Goal: Task Accomplishment & Management: Complete application form

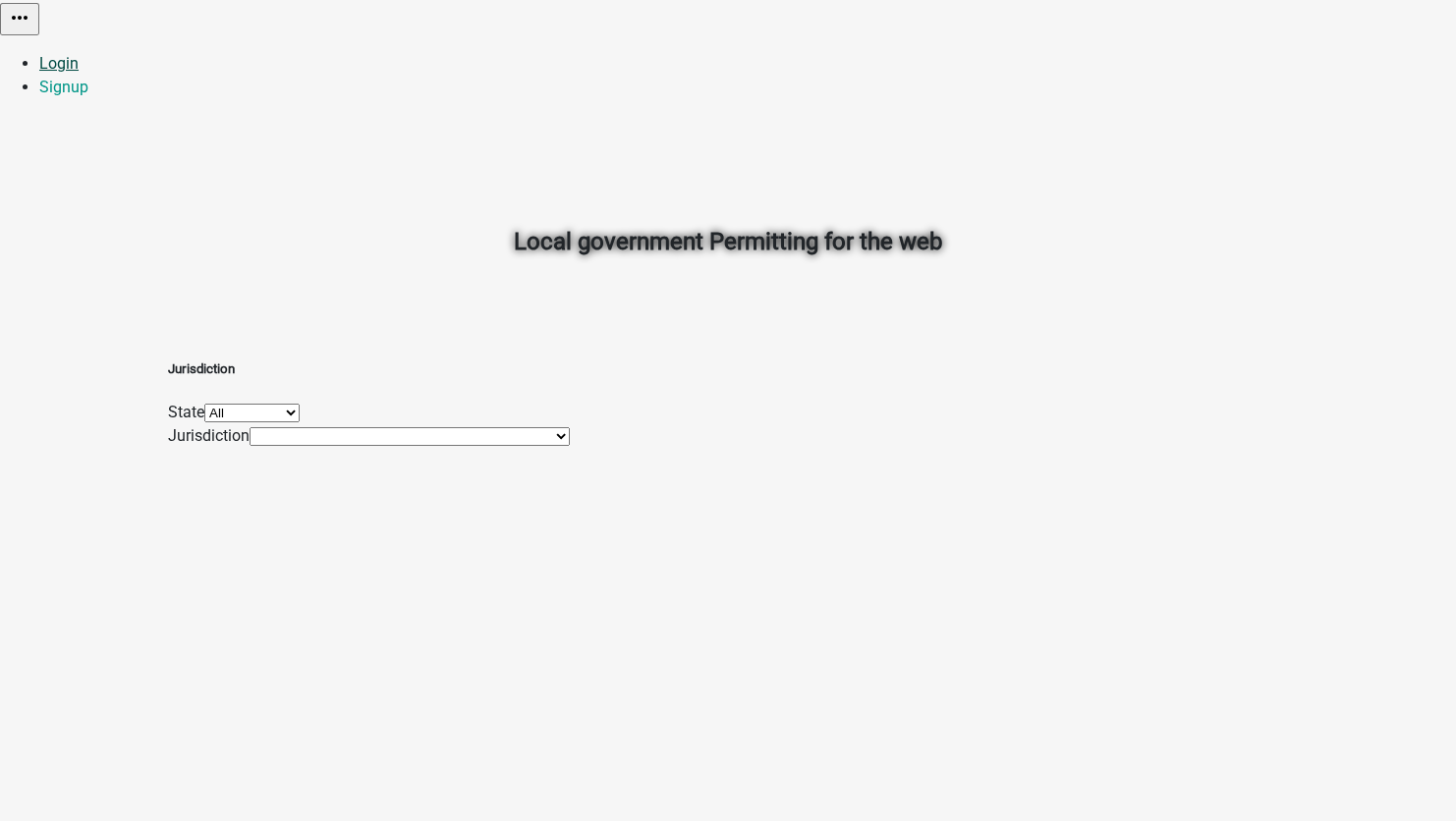
click at [79, 54] on link "Login" at bounding box center [58, 63] width 39 height 19
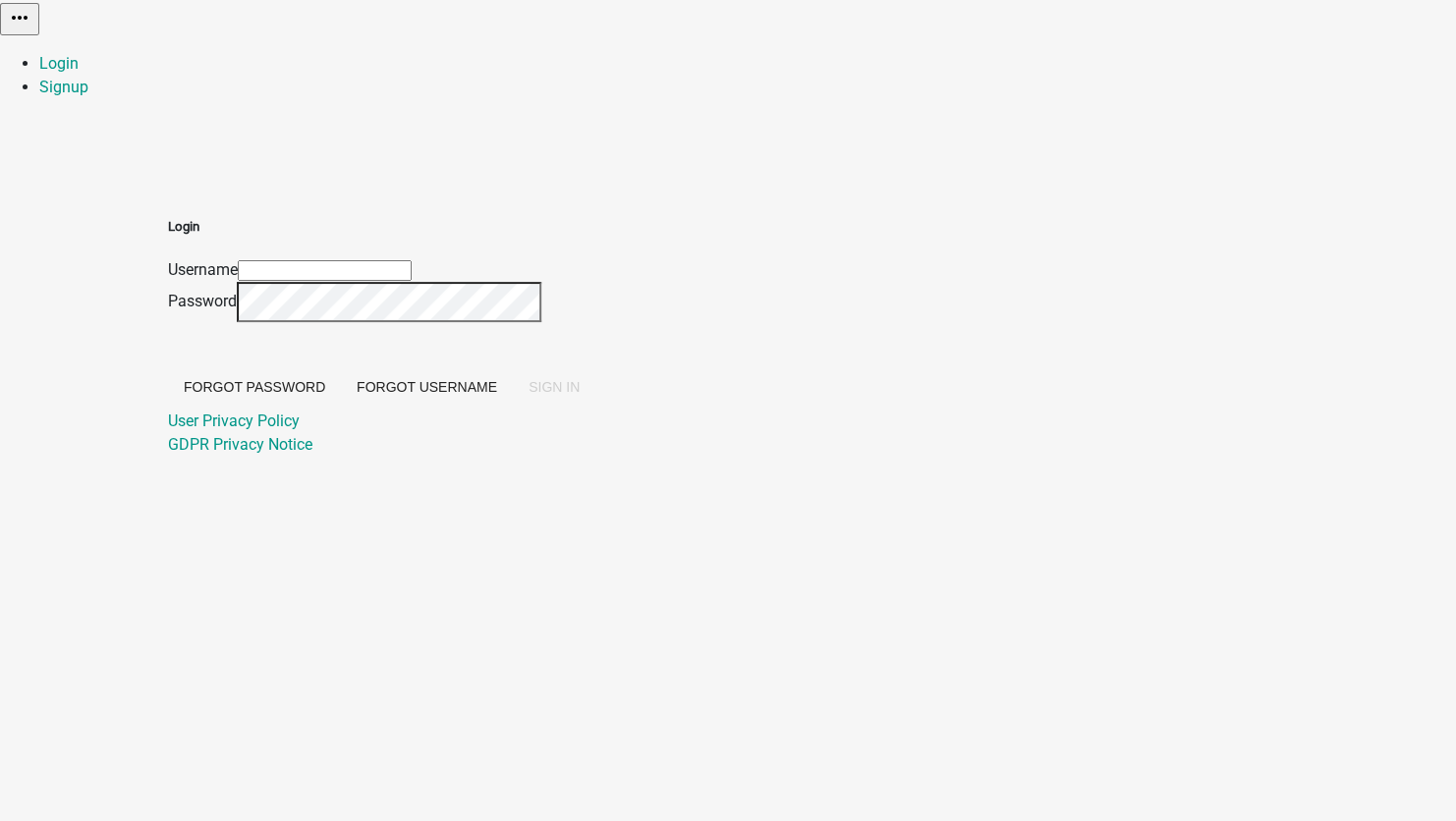
click at [412, 260] on input "Username" at bounding box center [325, 270] width 174 height 21
type input "[EMAIL_ADDRESS][DOMAIN_NAME]"
click at [580, 395] on span "SIGN IN" at bounding box center [554, 387] width 51 height 16
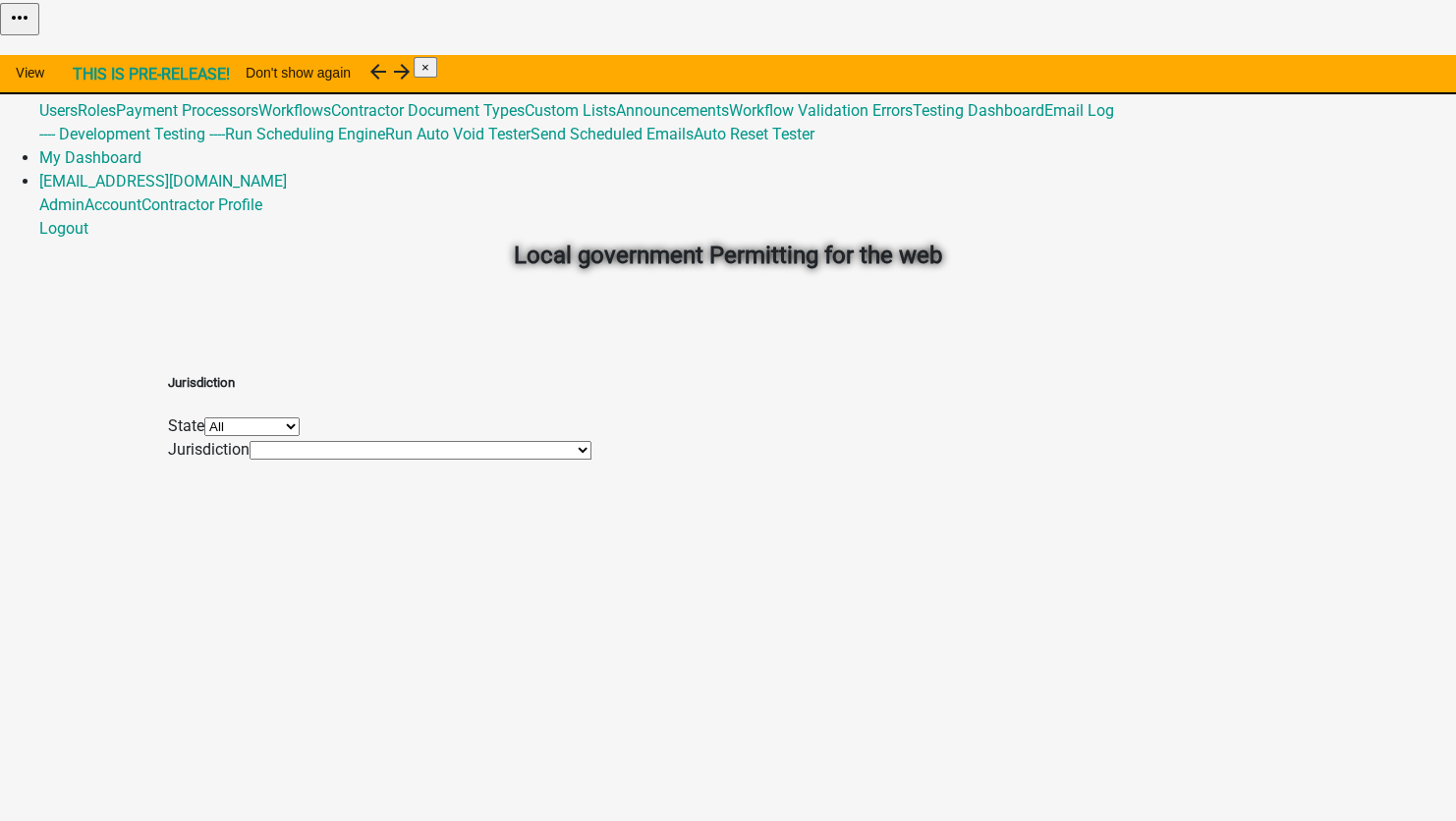
click at [85, 54] on link "Admin" at bounding box center [61, 63] width 45 height 19
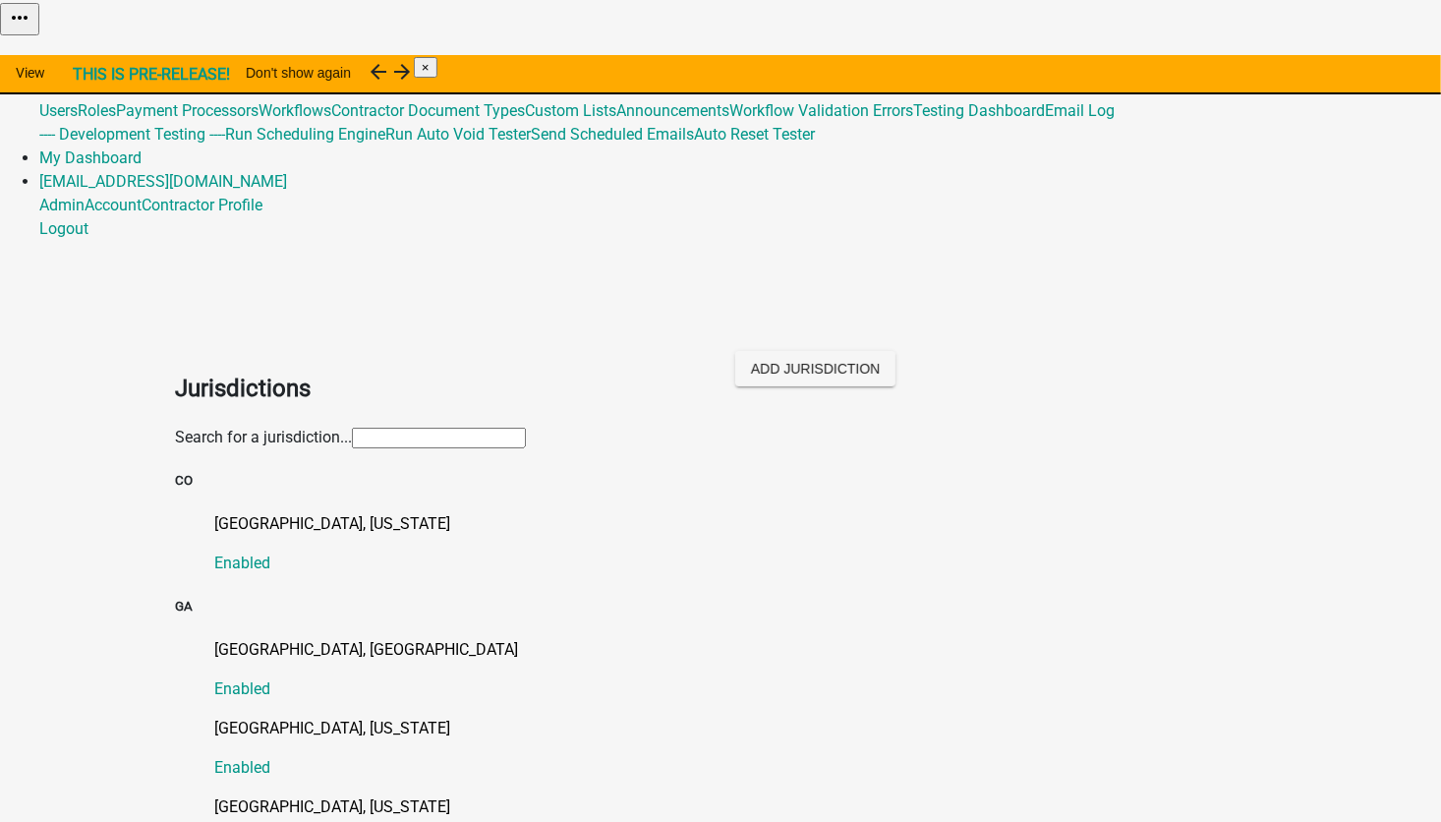
click at [352, 428] on input "text" at bounding box center [439, 438] width 174 height 21
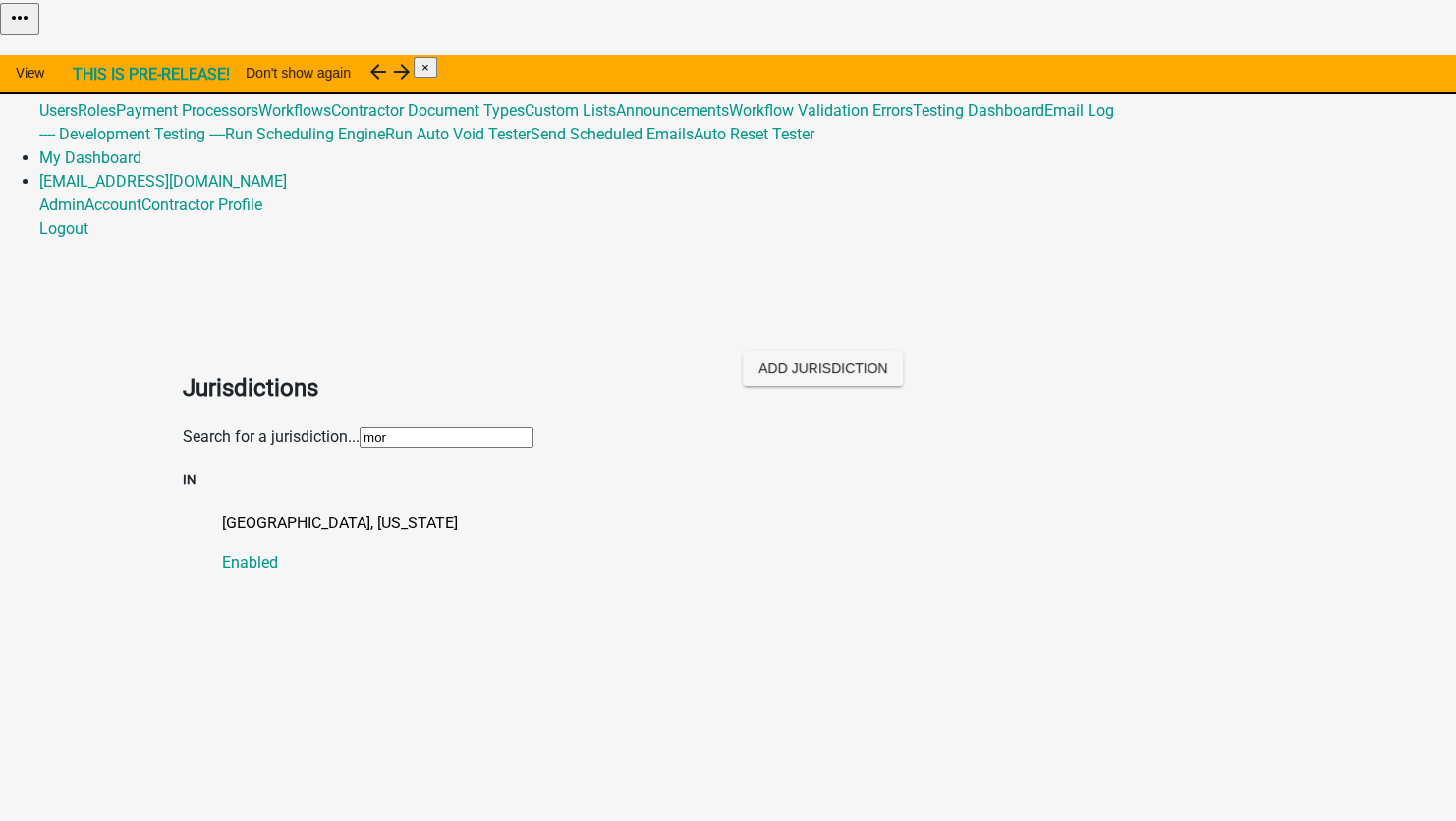
type input "morg"
click at [240, 511] on p "[GEOGRAPHIC_DATA], [US_STATE]" at bounding box center [747, 523] width 1051 height 24
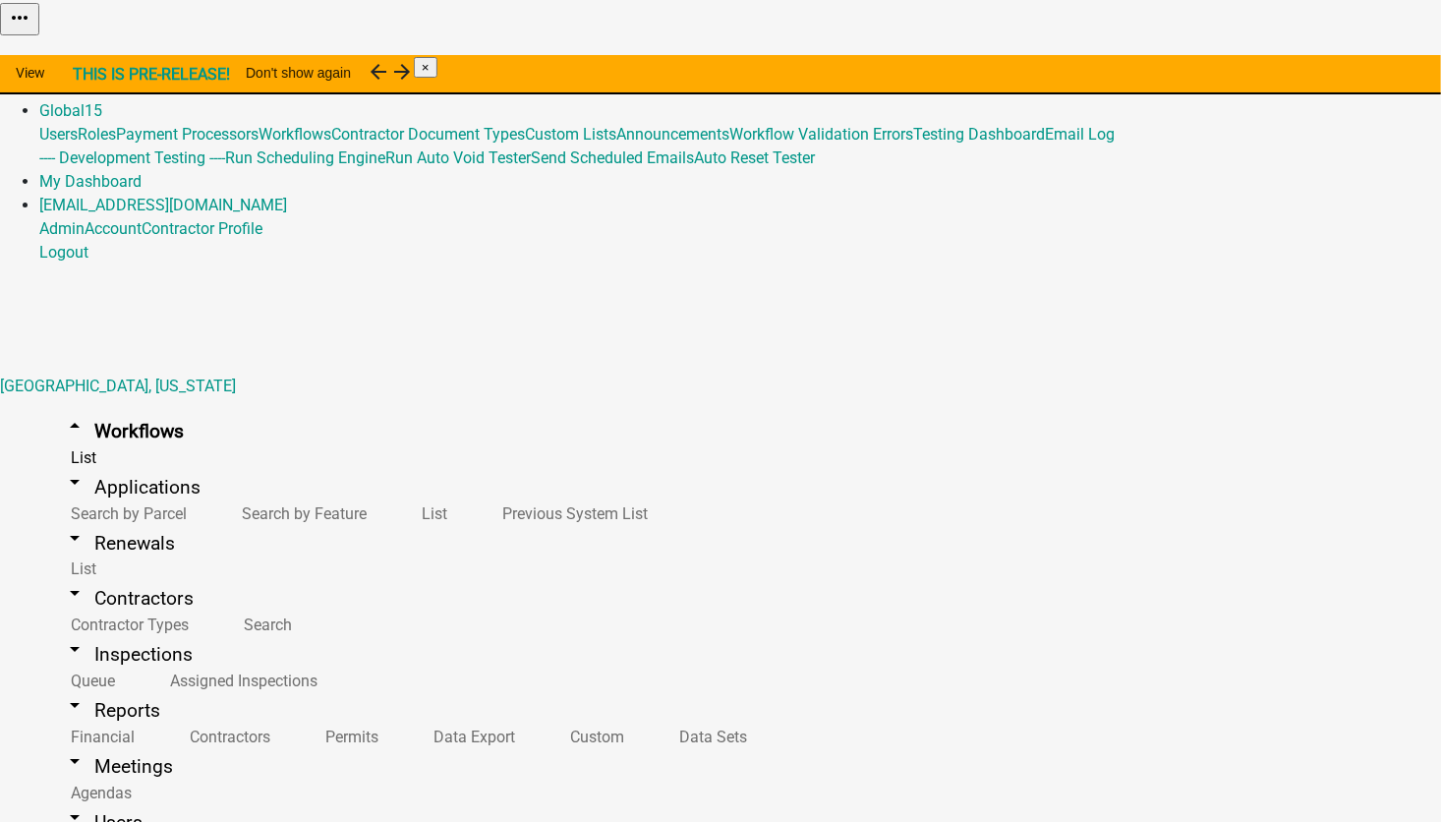
scroll to position [98, 0]
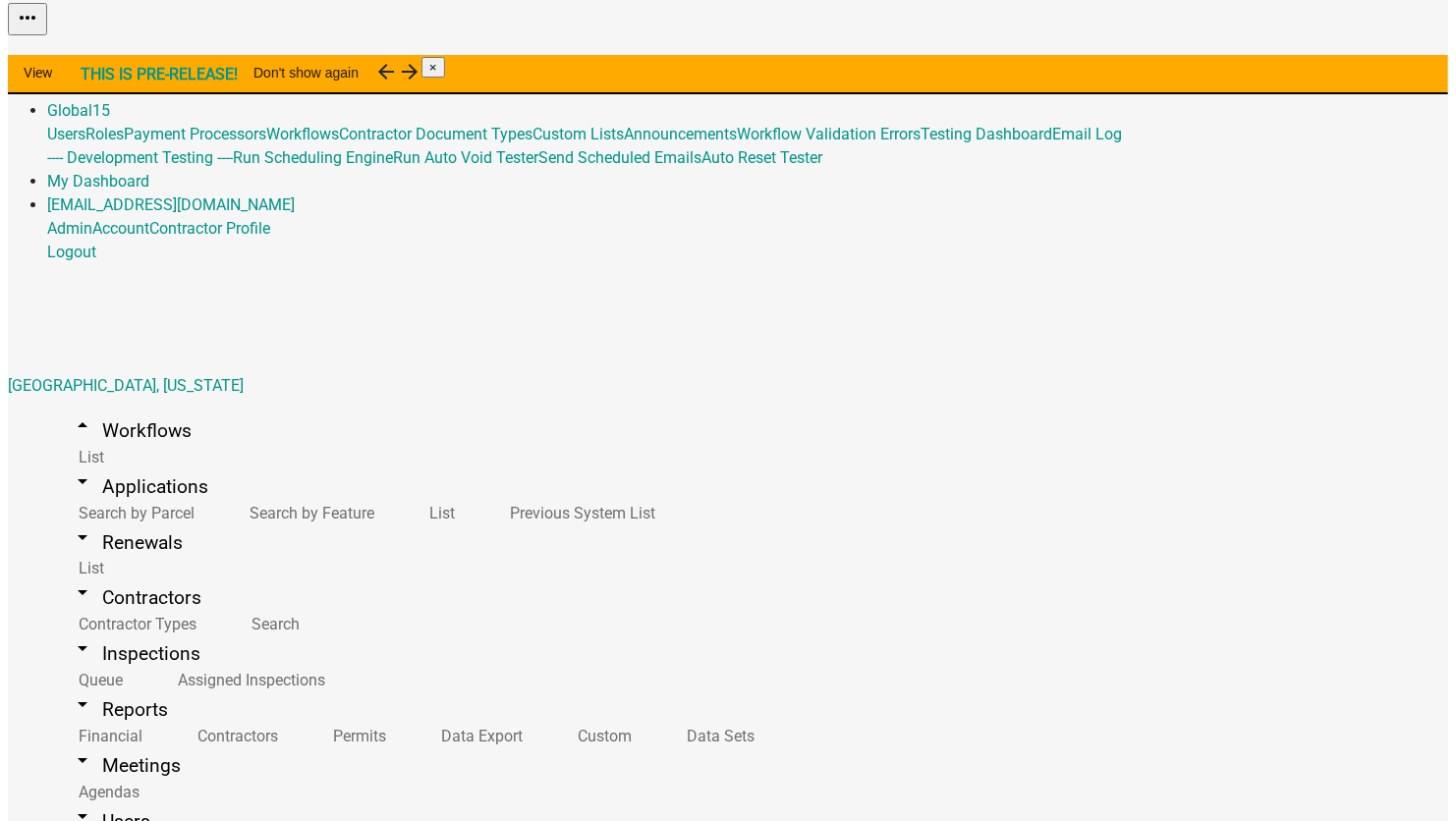
scroll to position [899, 0]
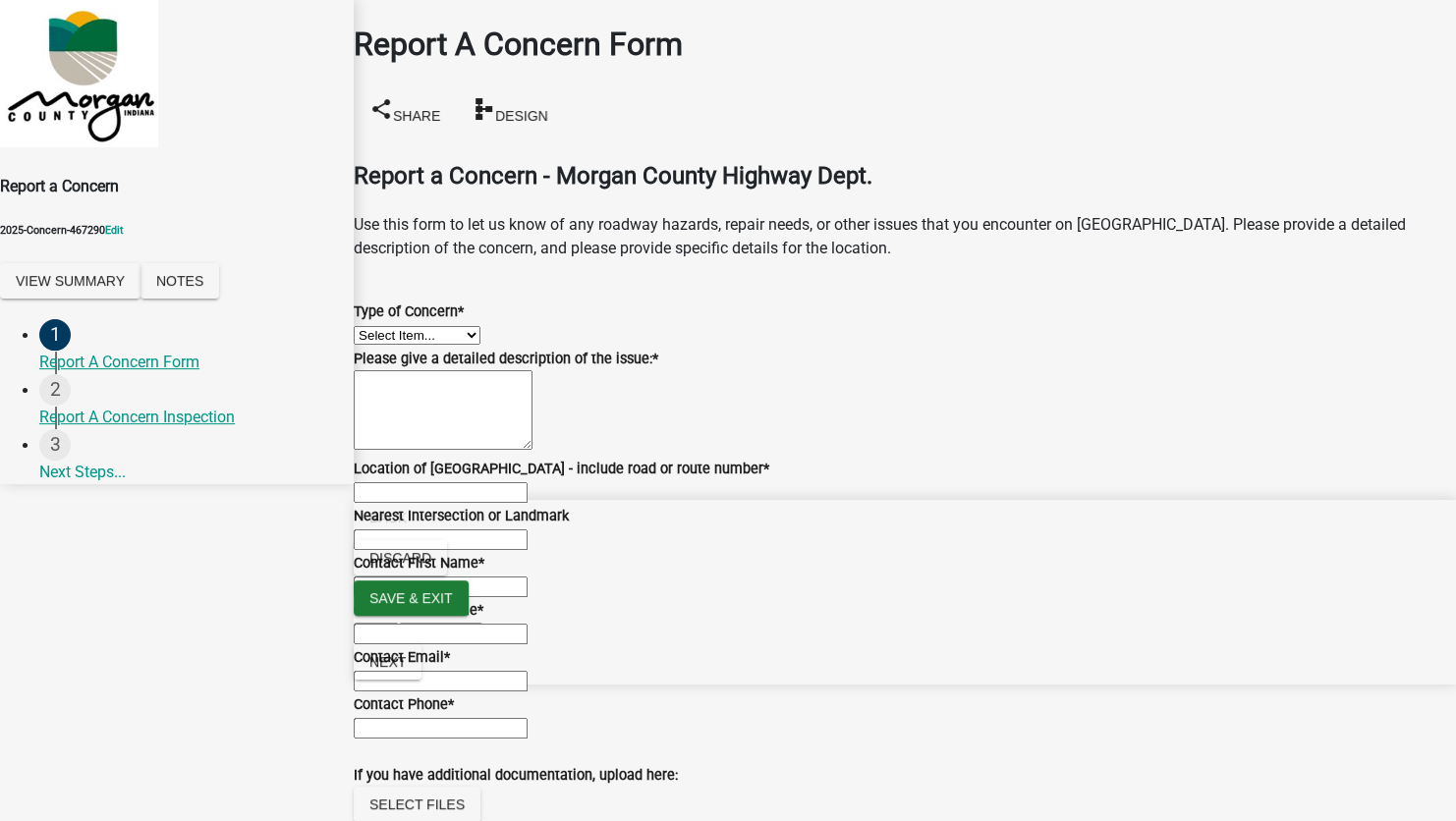
click at [481, 326] on select "Select Item... Pot Hole Patching Ditch Tree Sign Mowing Culvert Other" at bounding box center [417, 335] width 127 height 19
click at [377, 326] on select "Select Item... Pot Hole Patching Ditch Tree Sign Mowing Culvert Other" at bounding box center [417, 335] width 127 height 19
select select "4e8cd194-75cf-41f7-bca6-0f810dd08e04"
click at [505, 449] on textarea "Please give a detailed description of the issue: *" at bounding box center [443, 410] width 179 height 80
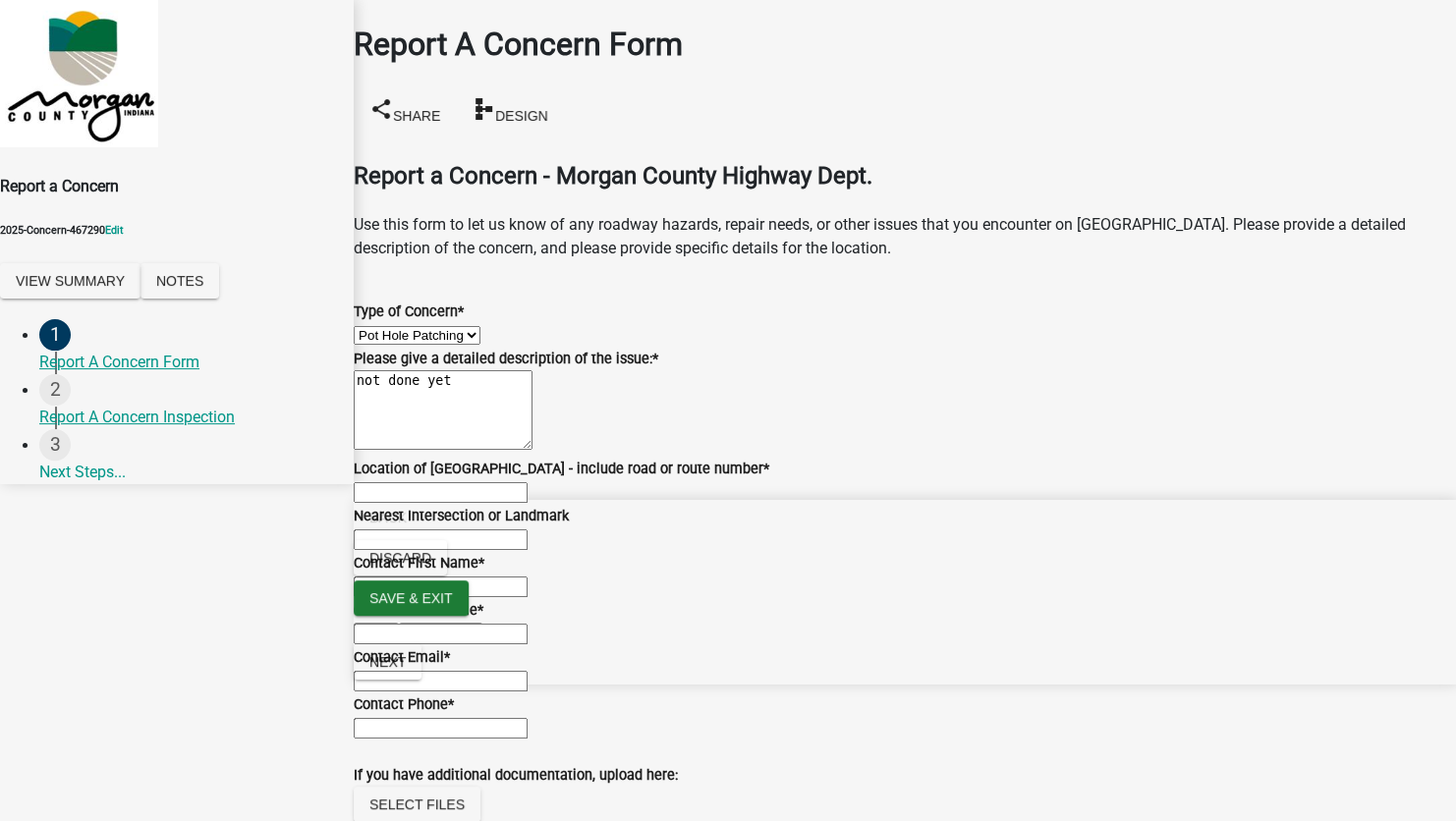
type textarea "not done yet"
click at [528, 484] on input "Location of [GEOGRAPHIC_DATA] - include road or route number *" at bounding box center [441, 492] width 174 height 21
type input "lhytughvoijhvmiugoj"
click at [458, 623] on input "Contact Last Name *" at bounding box center [441, 633] width 174 height 21
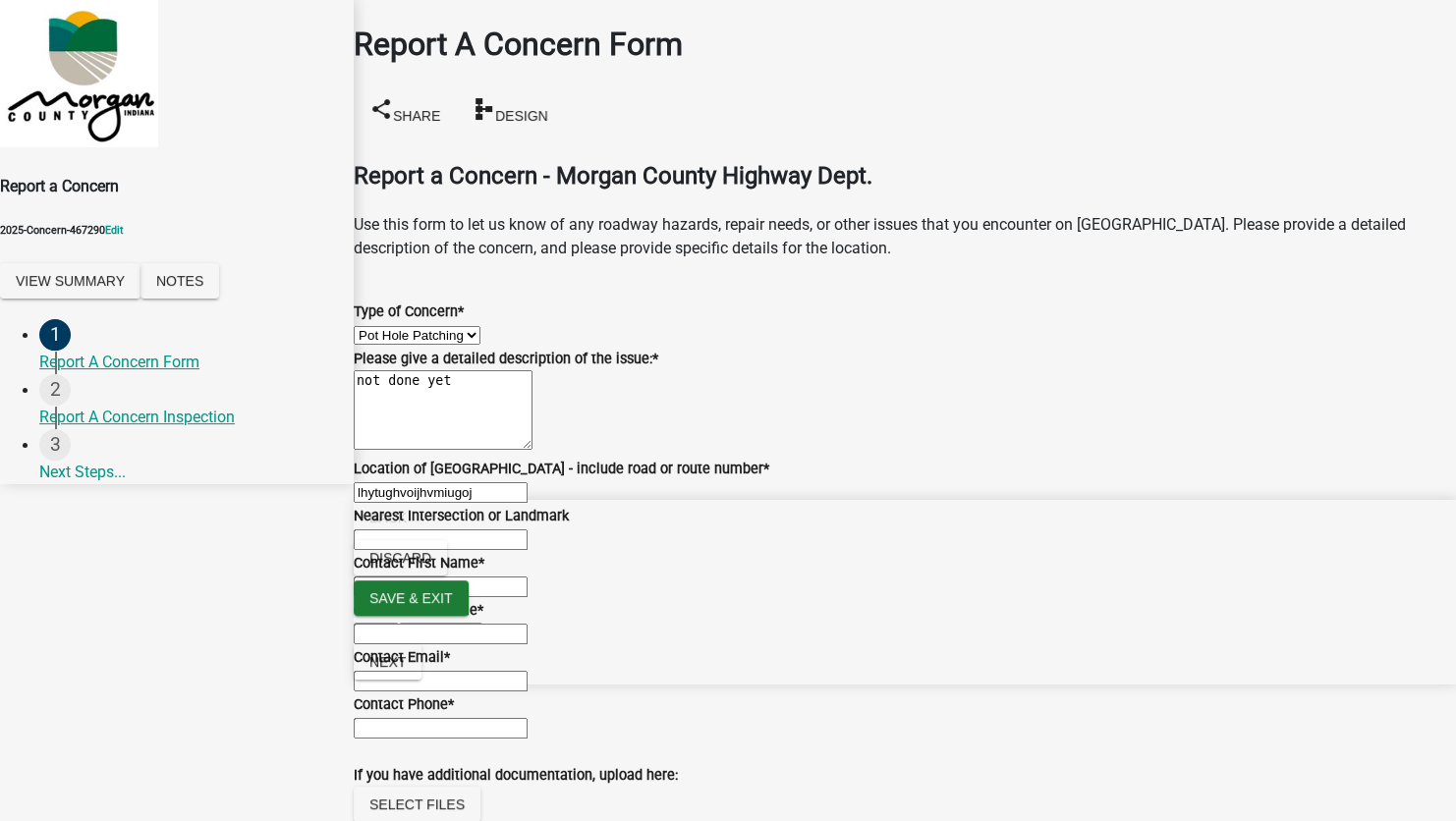
click at [479, 576] on input "Contact First Name *" at bounding box center [441, 586] width 174 height 21
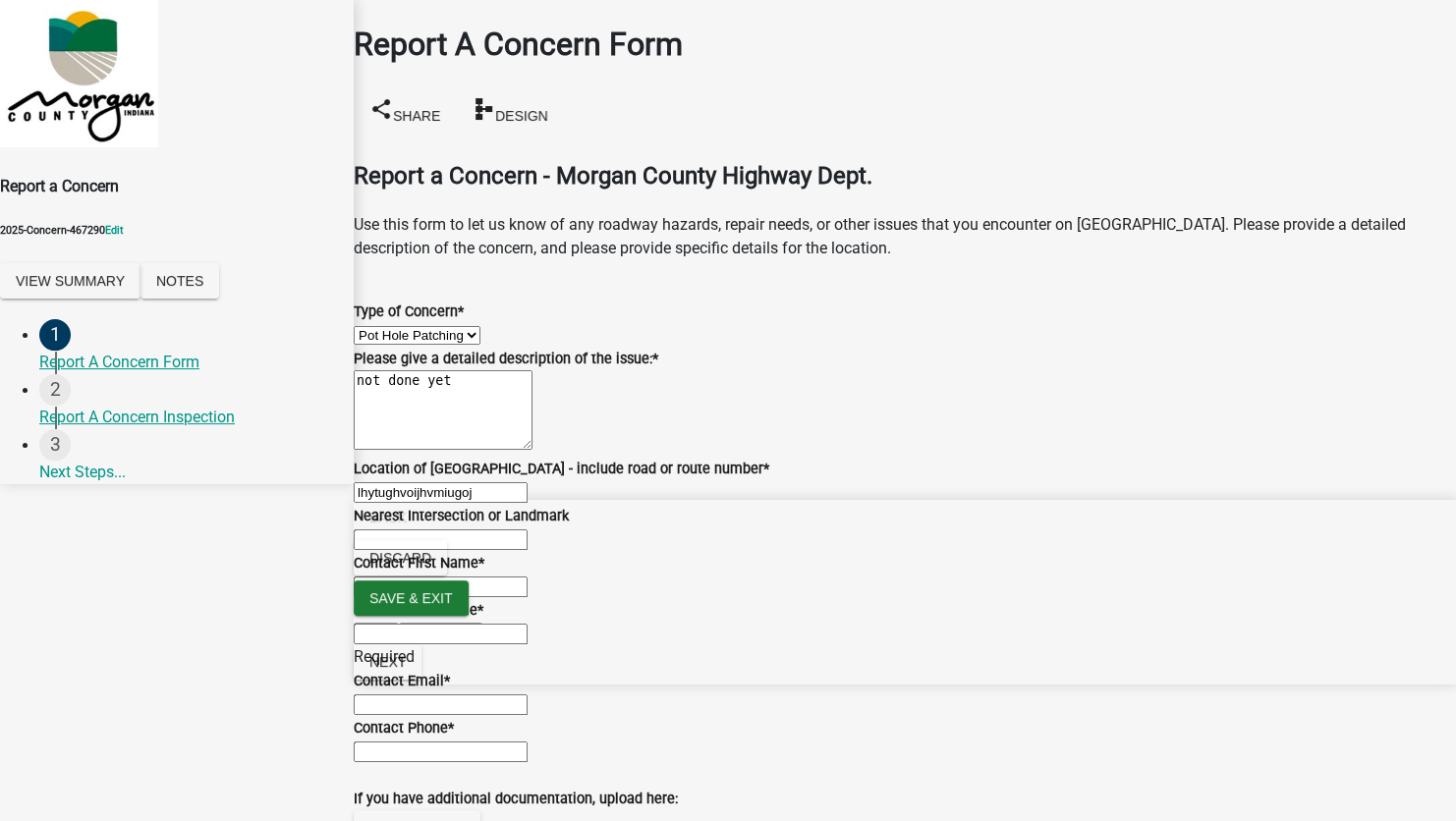
type input "test"
type input "MN"
type input "5088"
type input "[EMAIL_ADDRESS][DOMAIN_NAME]"
type input "5555555555"
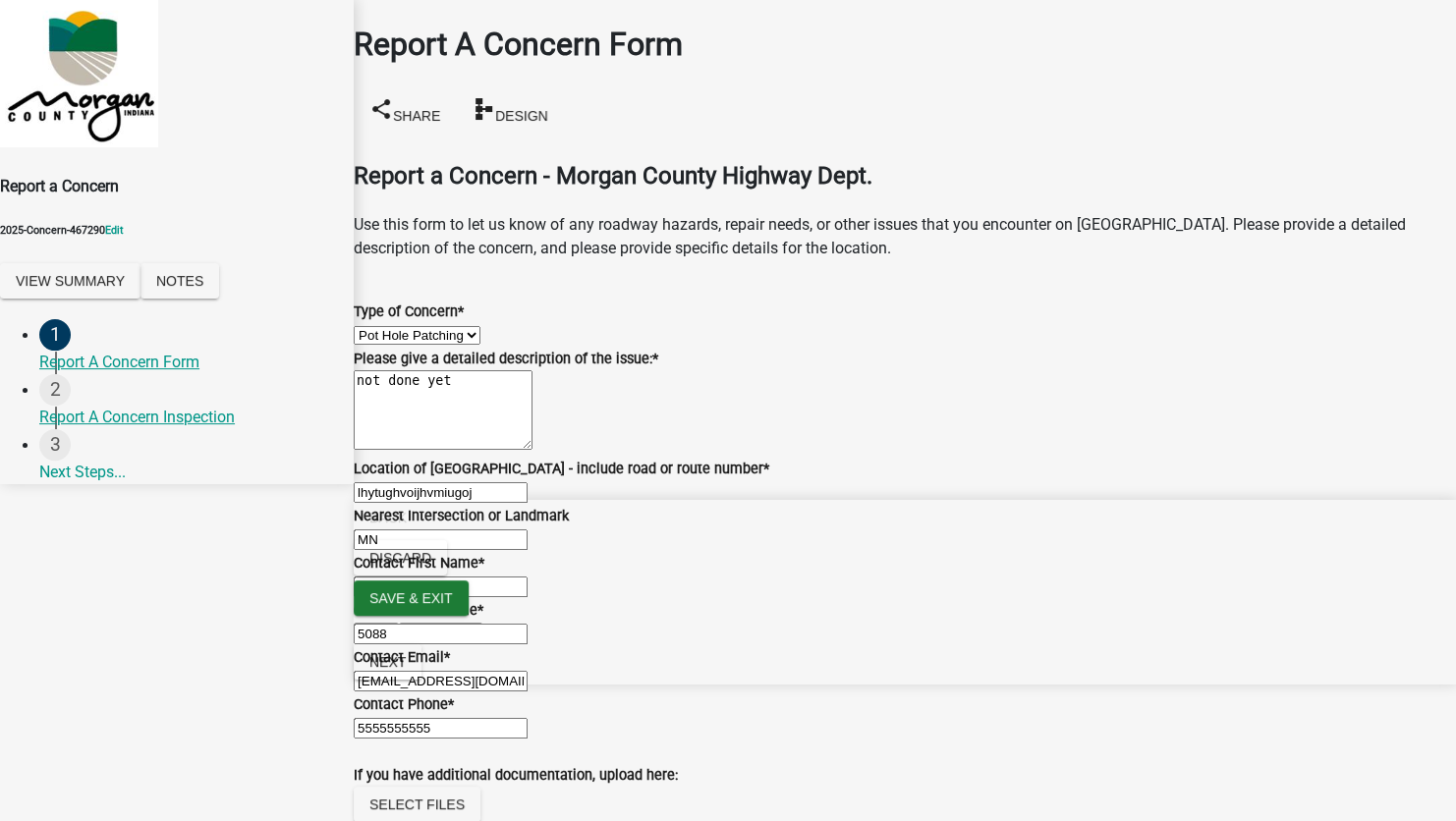
scroll to position [650, 0]
click at [406, 669] on span "Next" at bounding box center [388, 662] width 36 height 16
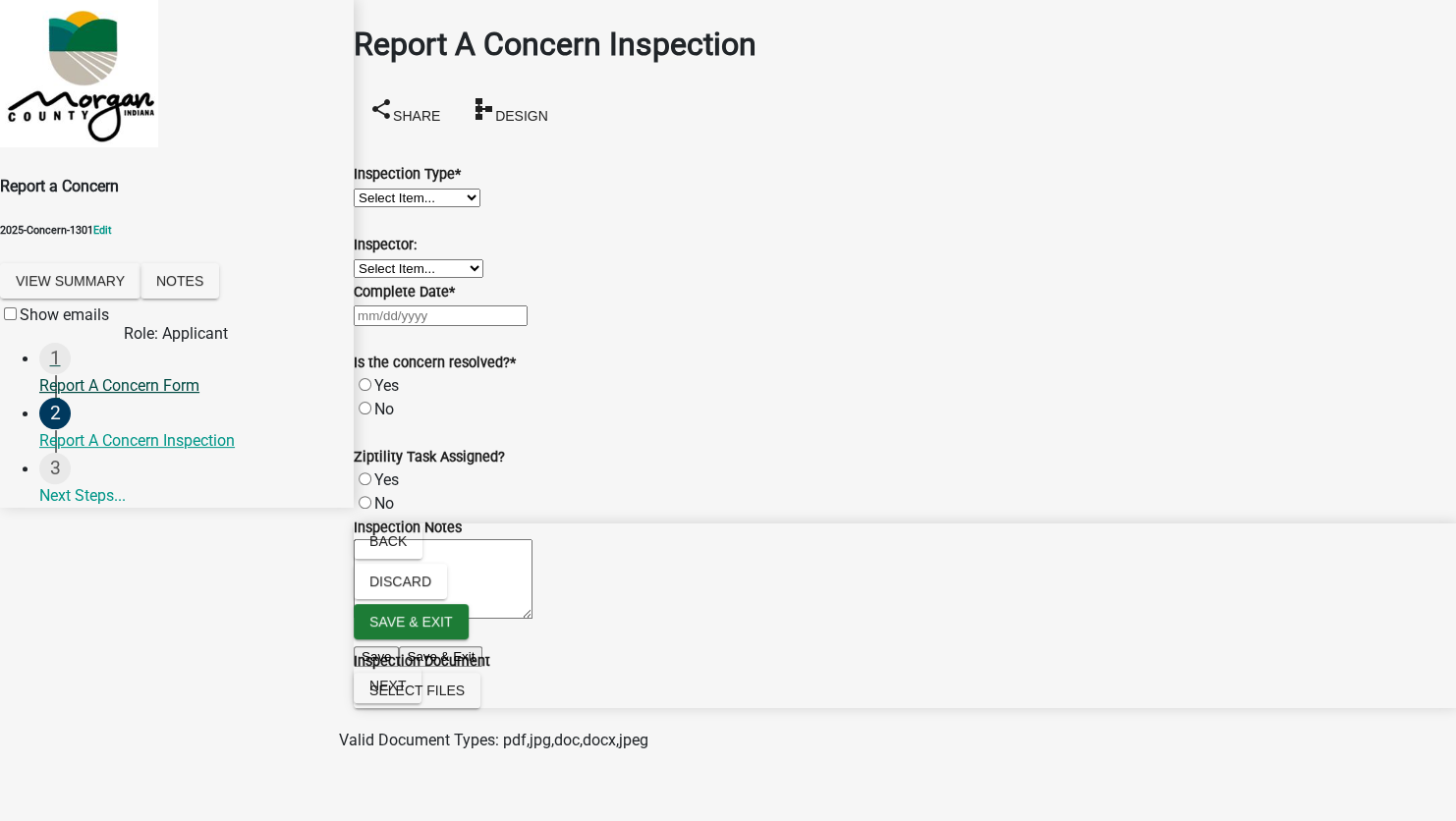
click at [134, 377] on div "Report A Concern Form" at bounding box center [188, 386] width 299 height 24
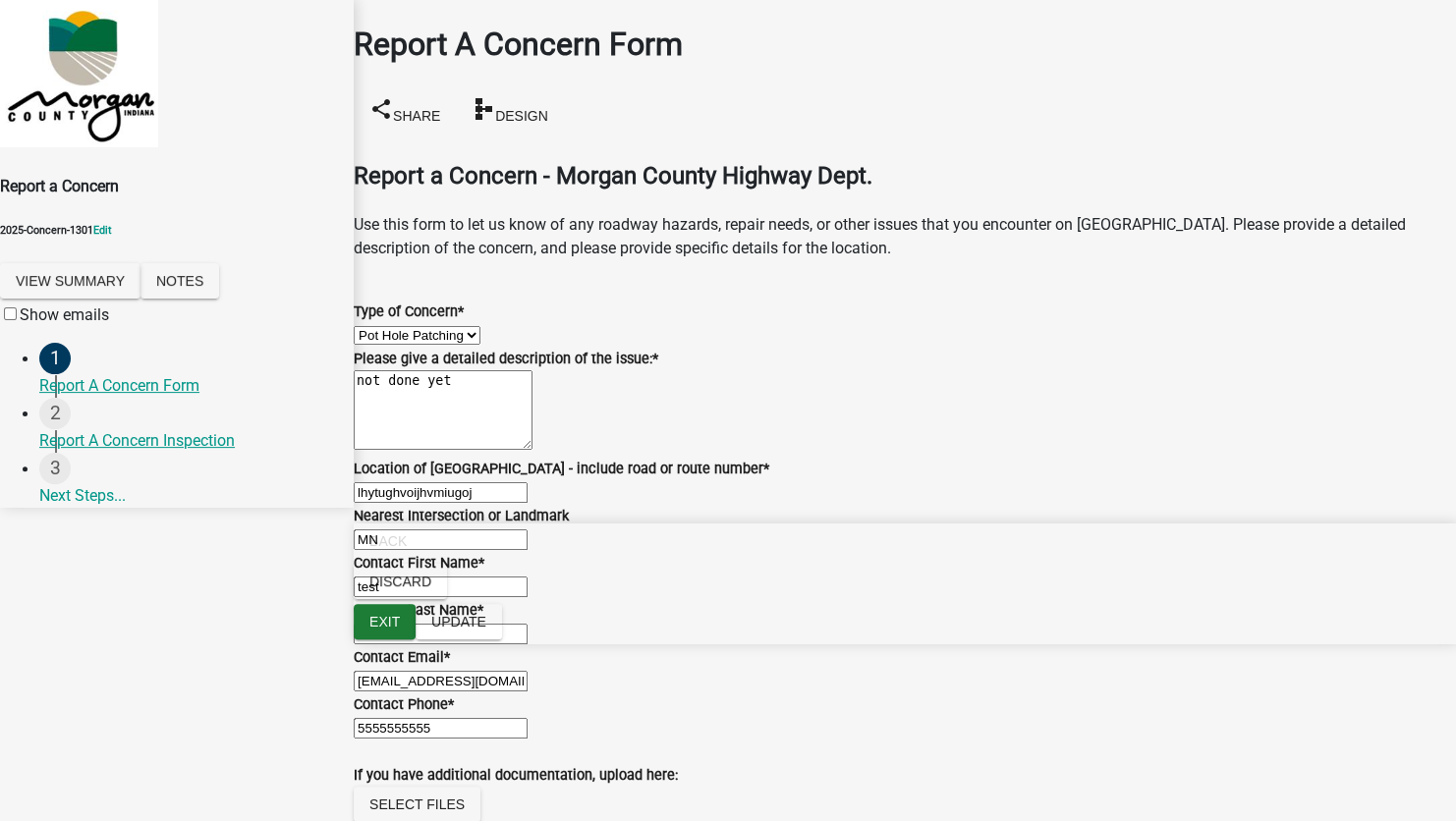
click at [437, 326] on select "Select Item... Pot Hole Patching Ditch Tree Sign Mowing Culvert Other" at bounding box center [417, 335] width 127 height 19
click at [377, 326] on select "Select Item... Pot Hole Patching Ditch Tree Sign Mowing Culvert Other" at bounding box center [417, 335] width 127 height 19
select select "f58357d3-2fcc-42b6-bd16-bc1d6cecba7a"
click at [487, 629] on span "Update" at bounding box center [458, 621] width 55 height 16
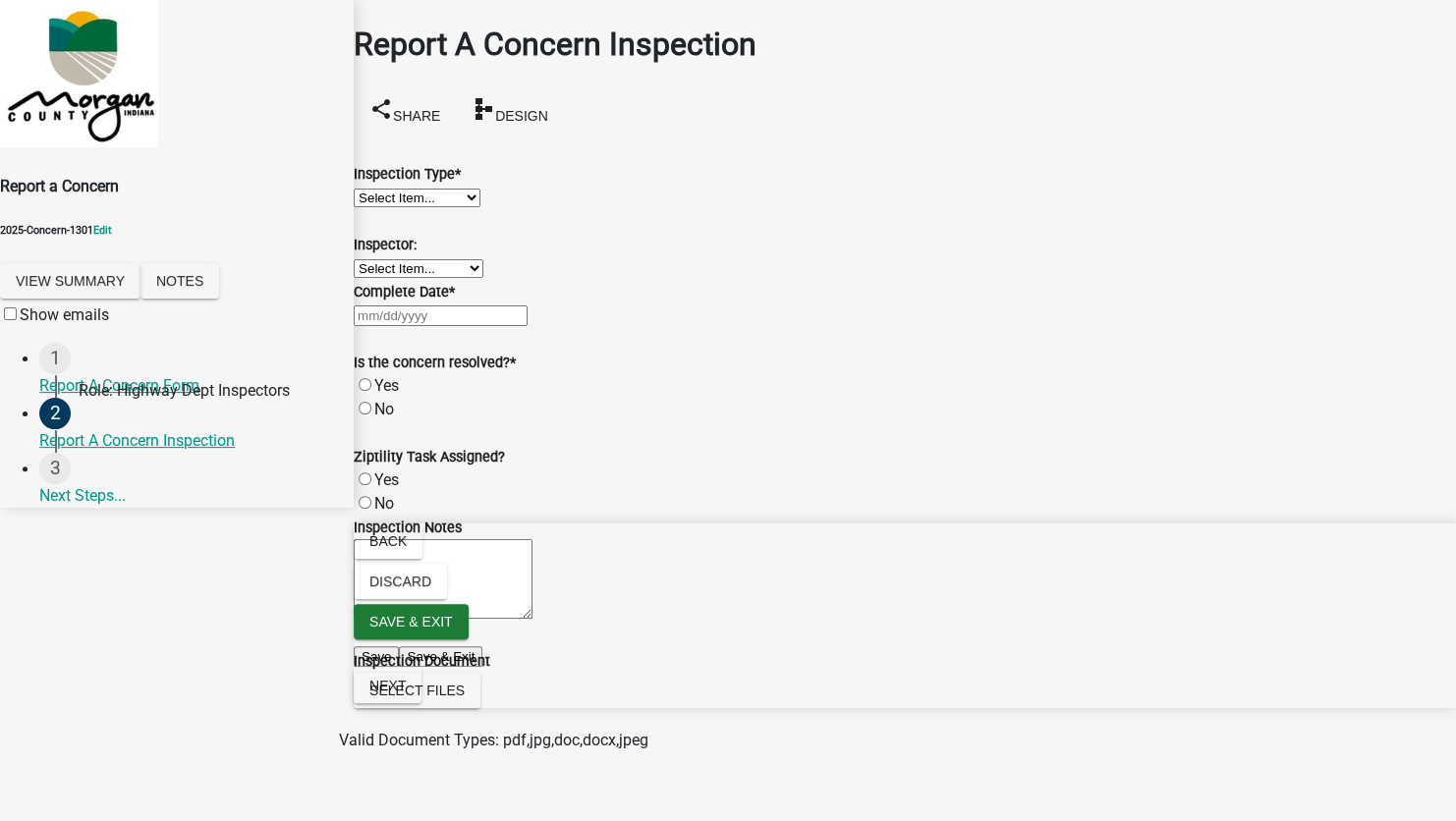
click at [116, 433] on div "Report A Concern Inspection" at bounding box center [188, 441] width 299 height 24
click at [432, 209] on wm-data-entity-input "Inspection Type * Select Item... Pot Hole Patching Ditch Tree Sign Mowing Culve…" at bounding box center [904, 174] width 1102 height 71
click at [434, 207] on select "Select Item... Pot Hole Patching Ditch Tree Sign Mowing Culvert Other" at bounding box center [417, 198] width 127 height 19
click at [377, 189] on select "Select Item... Pot Hole Patching Ditch Tree Sign Mowing Culvert Other" at bounding box center [417, 198] width 127 height 19
select select "f58357d3-2fcc-42b6-bd16-bc1d6cecba7a"
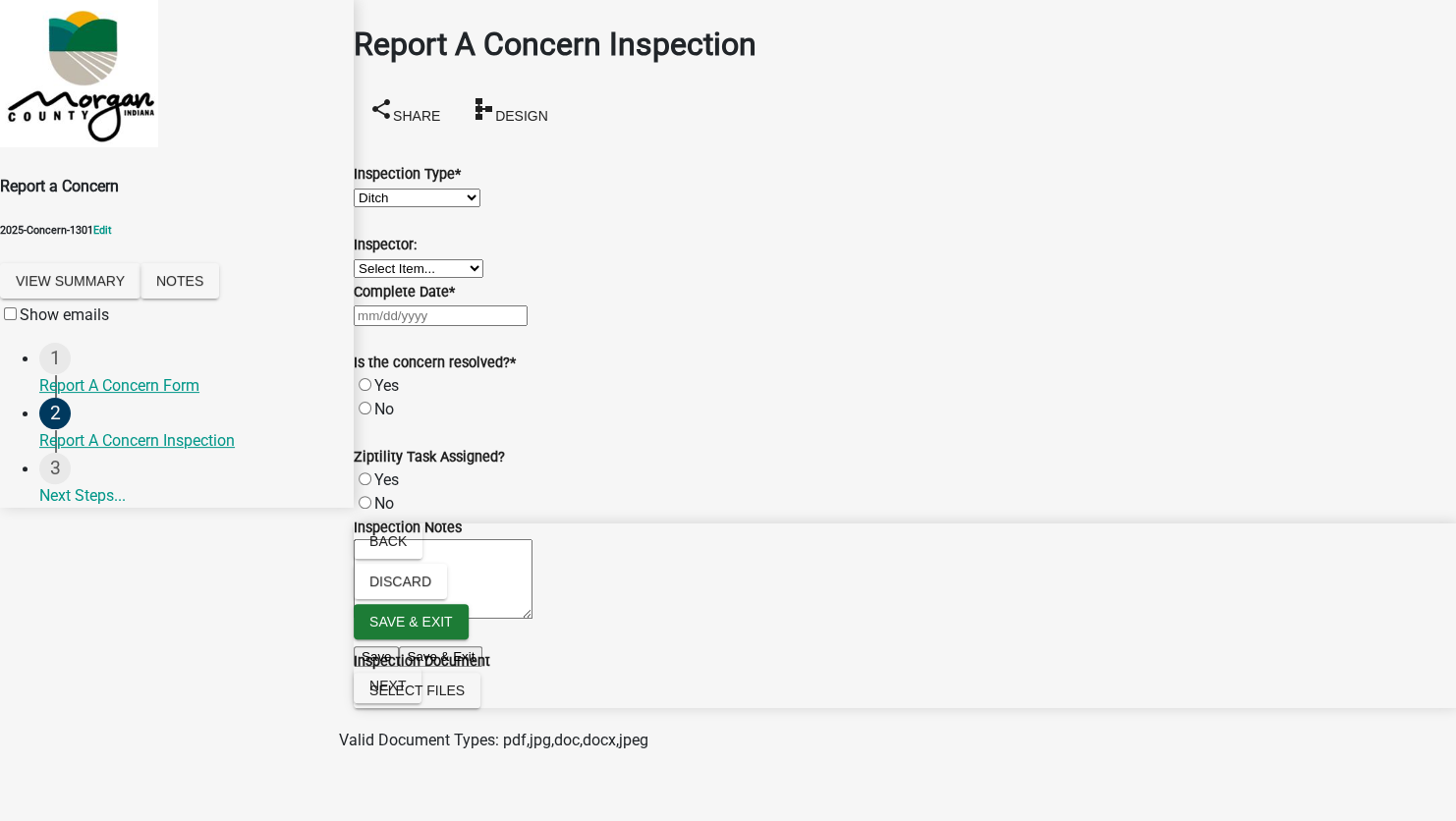
click at [460, 278] on select "Select Item... [PERSON_NAME] [PERSON_NAME] [PERSON_NAME] [PERSON_NAME] [PERSON_…" at bounding box center [419, 268] width 130 height 19
click at [377, 278] on select "Select Item... [PERSON_NAME] [PERSON_NAME] [PERSON_NAME] [PERSON_NAME] [PERSON_…" at bounding box center [419, 268] width 130 height 19
select select "8bda91b2-ac7b-41e2-ae5b-cef6dd645a83"
select select "9"
select select "2025"
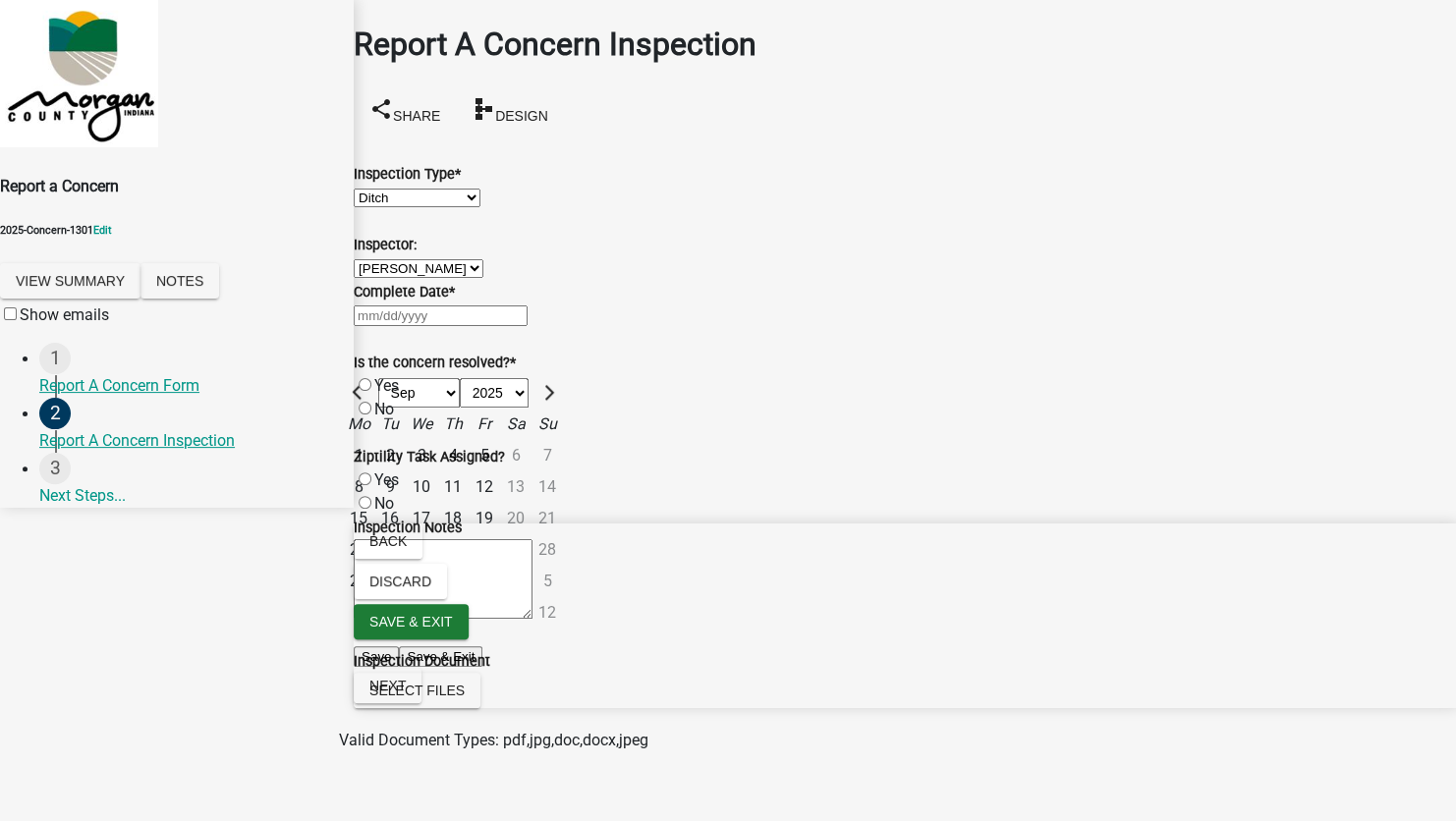
click at [484, 327] on div "[PERSON_NAME] Feb Mar Apr [PERSON_NAME][DATE] Oct Nov [DATE] 1526 1527 1528 152…" at bounding box center [904, 316] width 1102 height 24
click at [500, 502] on div "12" at bounding box center [484, 486] width 31 height 31
type input "[DATE]"
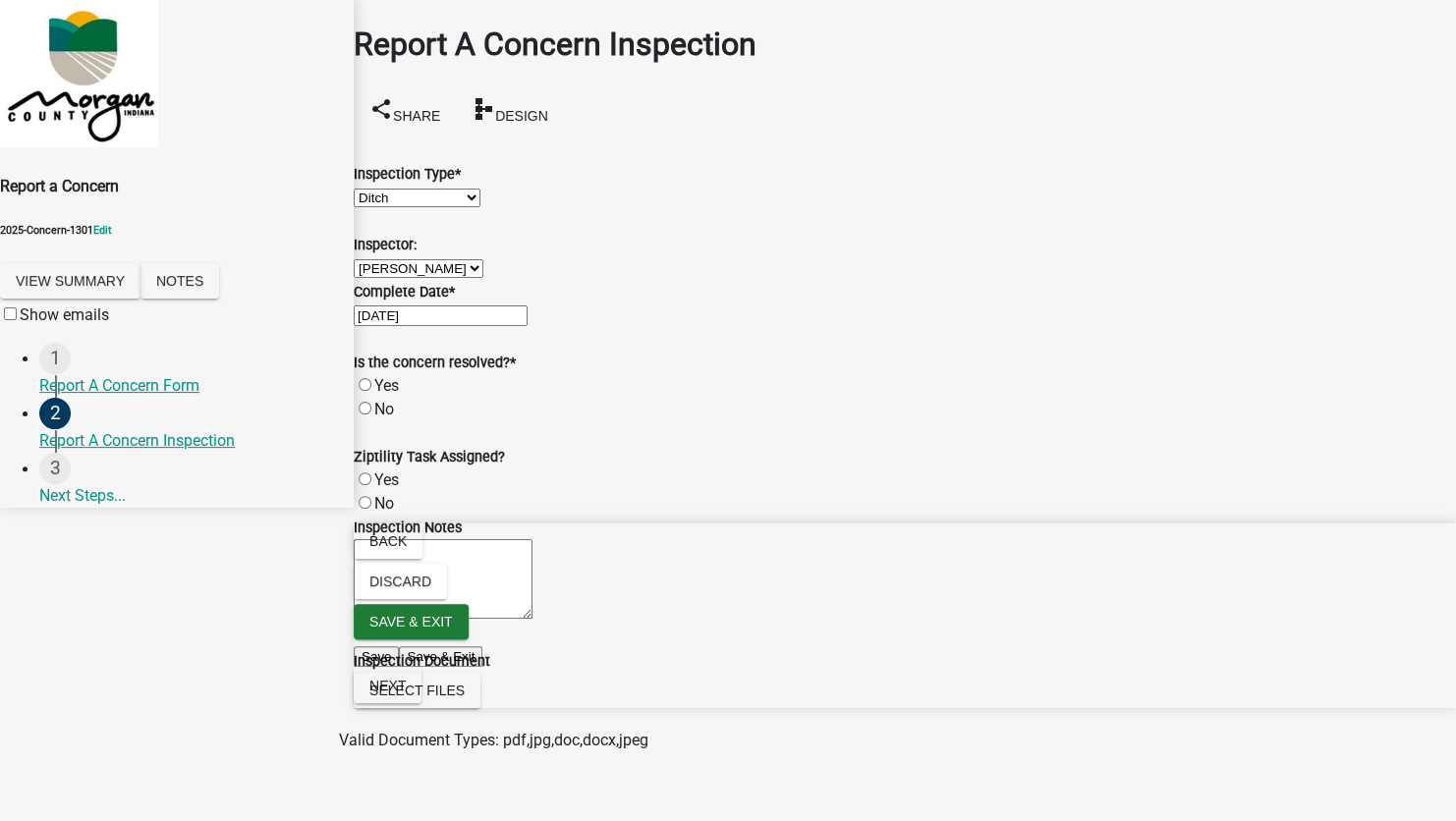
click at [390, 418] on label "No" at bounding box center [384, 409] width 20 height 19
click at [372, 414] on input "No" at bounding box center [365, 408] width 13 height 13
radio input "true"
drag, startPoint x: 1384, startPoint y: 795, endPoint x: 1356, endPoint y: 785, distance: 29.7
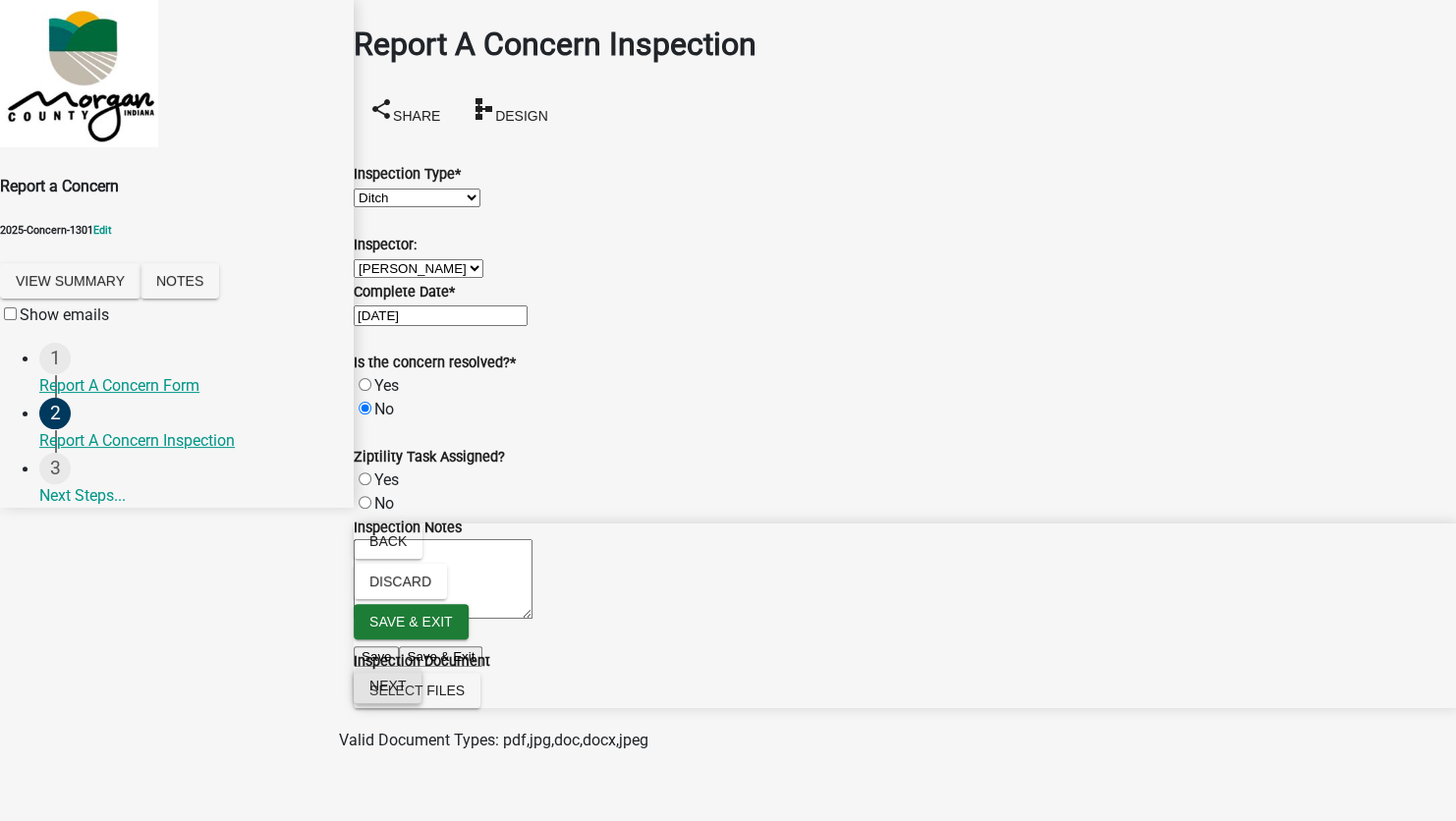
click at [406, 693] on span "Next" at bounding box center [388, 685] width 36 height 16
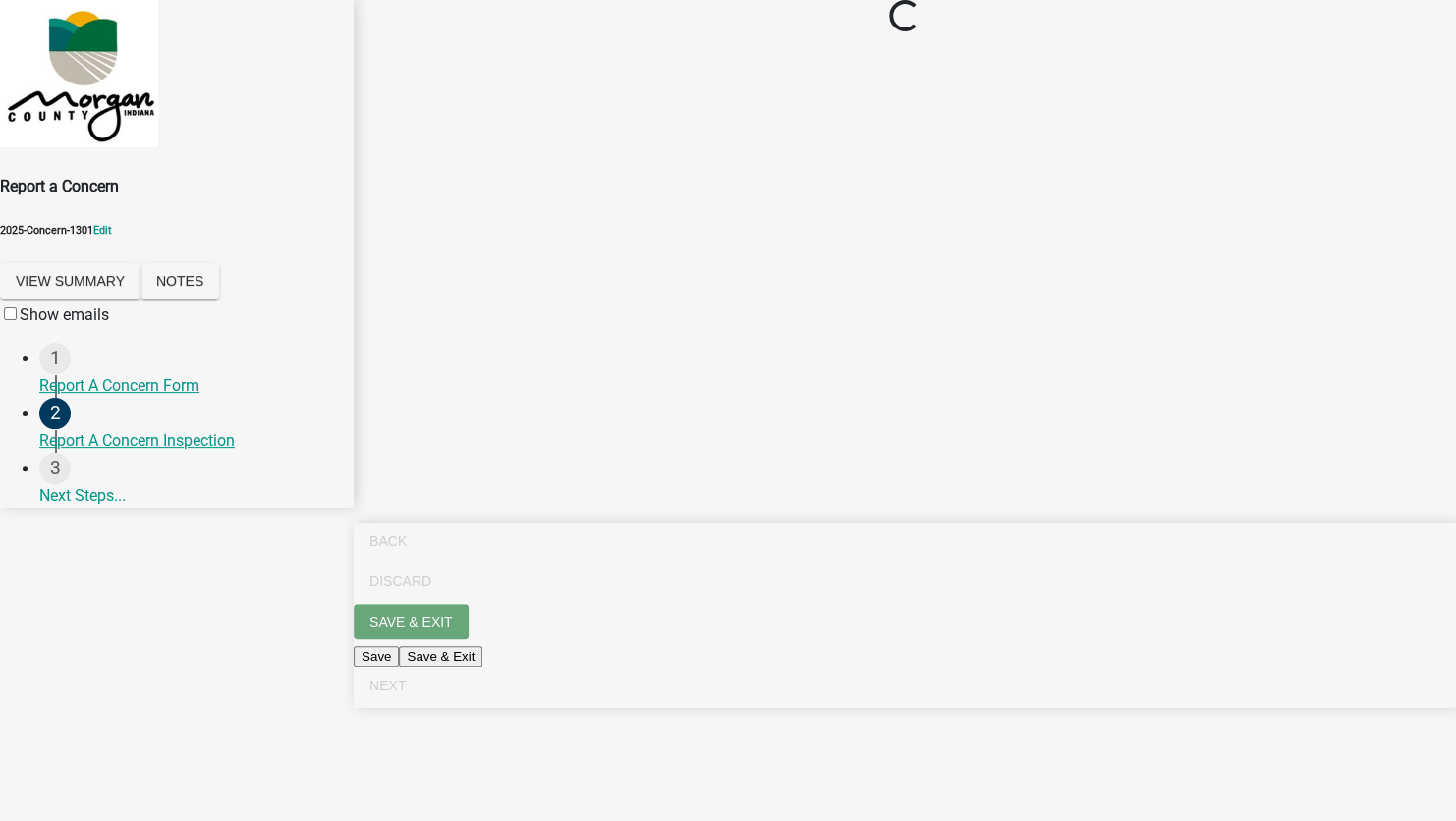
scroll to position [0, 0]
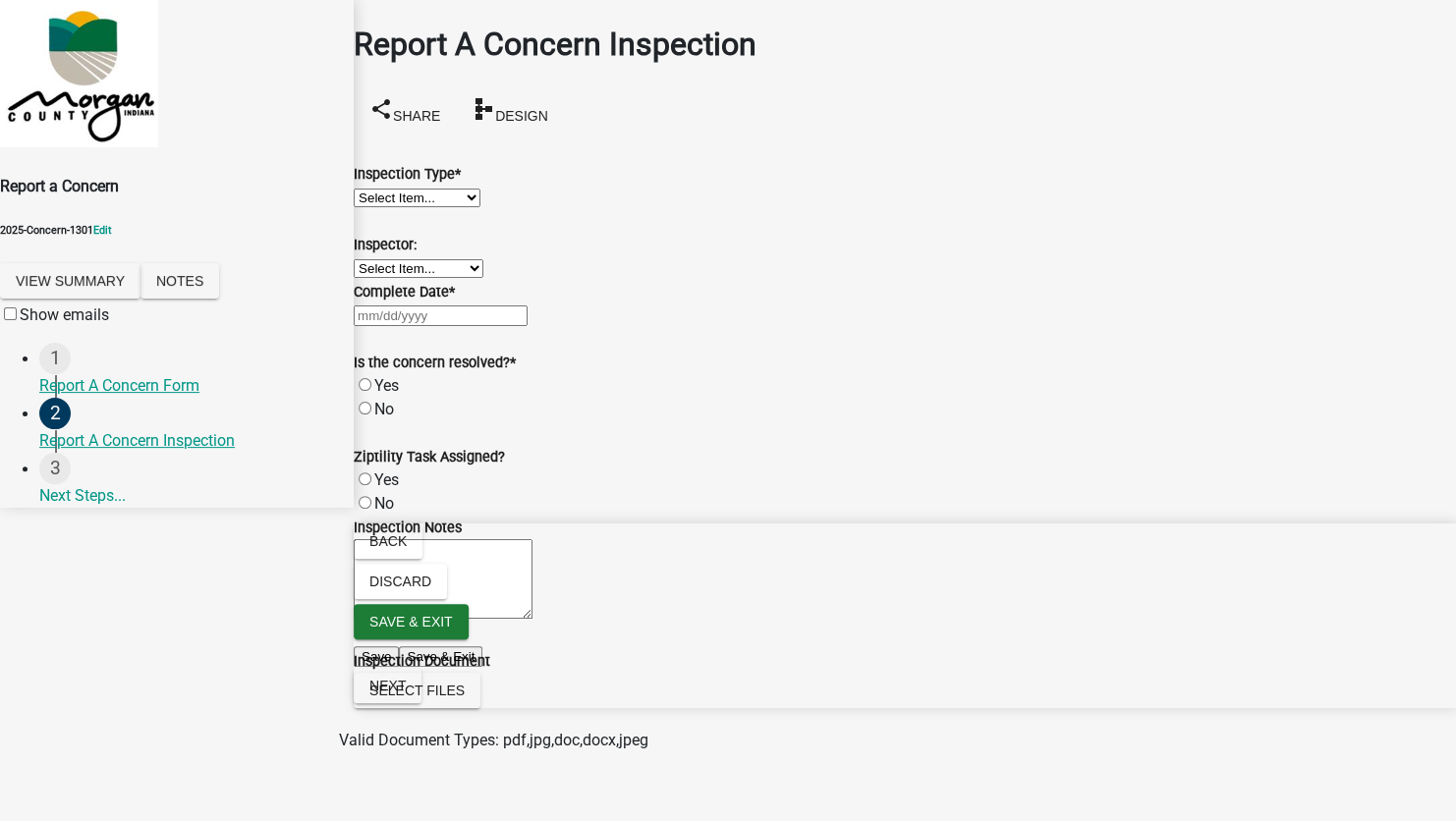
click at [445, 204] on select "Select Item... Pot Hole Patching Ditch Tree Sign Mowing Culvert Other" at bounding box center [417, 198] width 127 height 19
click at [377, 189] on select "Select Item... Pot Hole Patching Ditch Tree Sign Mowing Culvert Other" at bounding box center [417, 198] width 127 height 19
select select "4e8cd194-75cf-41f7-bca6-0f810dd08e04"
click at [408, 278] on select "Select Item... [PERSON_NAME] [PERSON_NAME] [PERSON_NAME] [PERSON_NAME] [PERSON_…" at bounding box center [419, 268] width 130 height 19
click at [377, 278] on select "Select Item... [PERSON_NAME] [PERSON_NAME] [PERSON_NAME] [PERSON_NAME] [PERSON_…" at bounding box center [419, 268] width 130 height 19
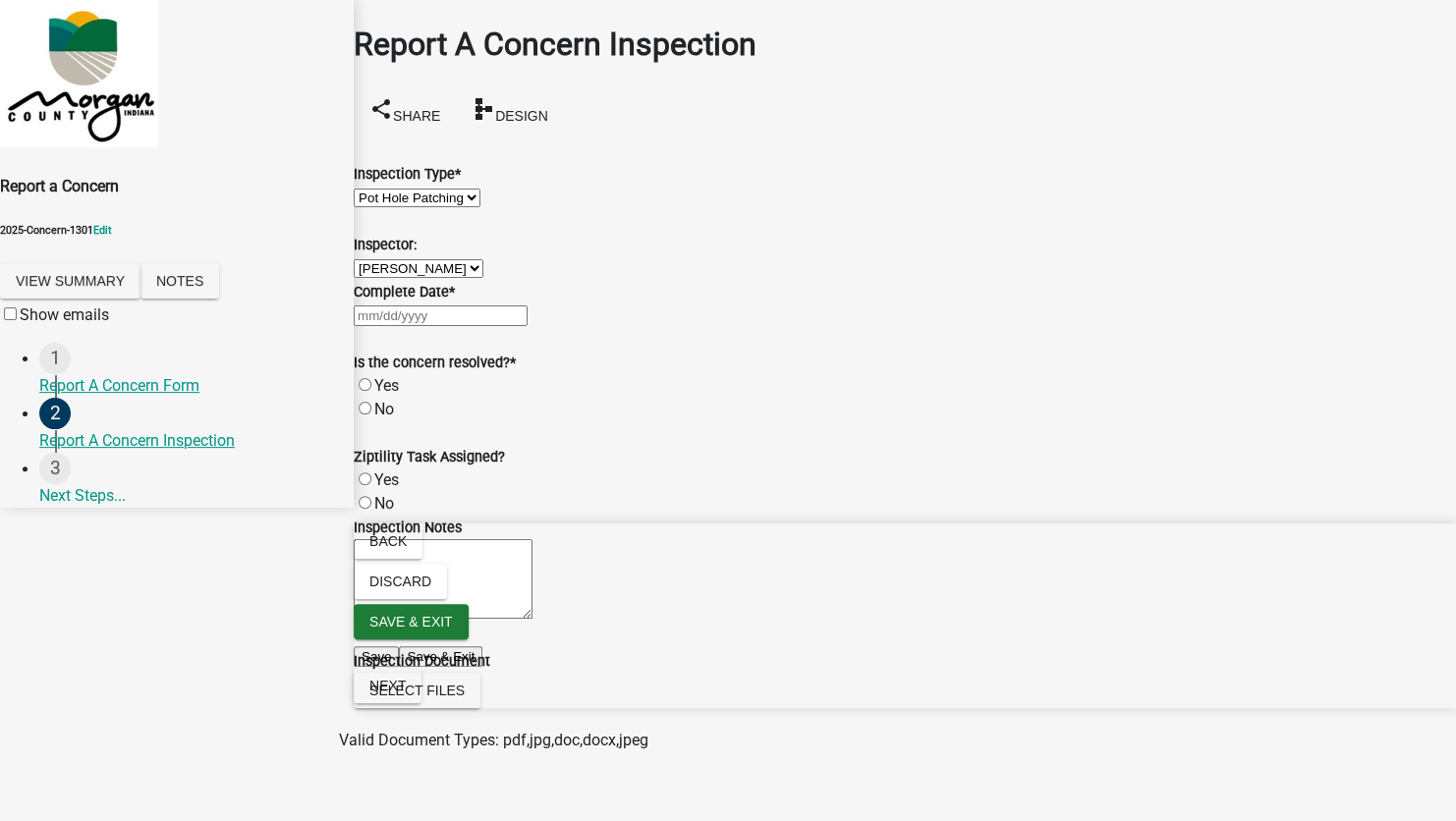
select select "8bda91b2-ac7b-41e2-ae5b-cef6dd645a83"
click at [132, 385] on div "Report A Concern Form" at bounding box center [188, 386] width 299 height 24
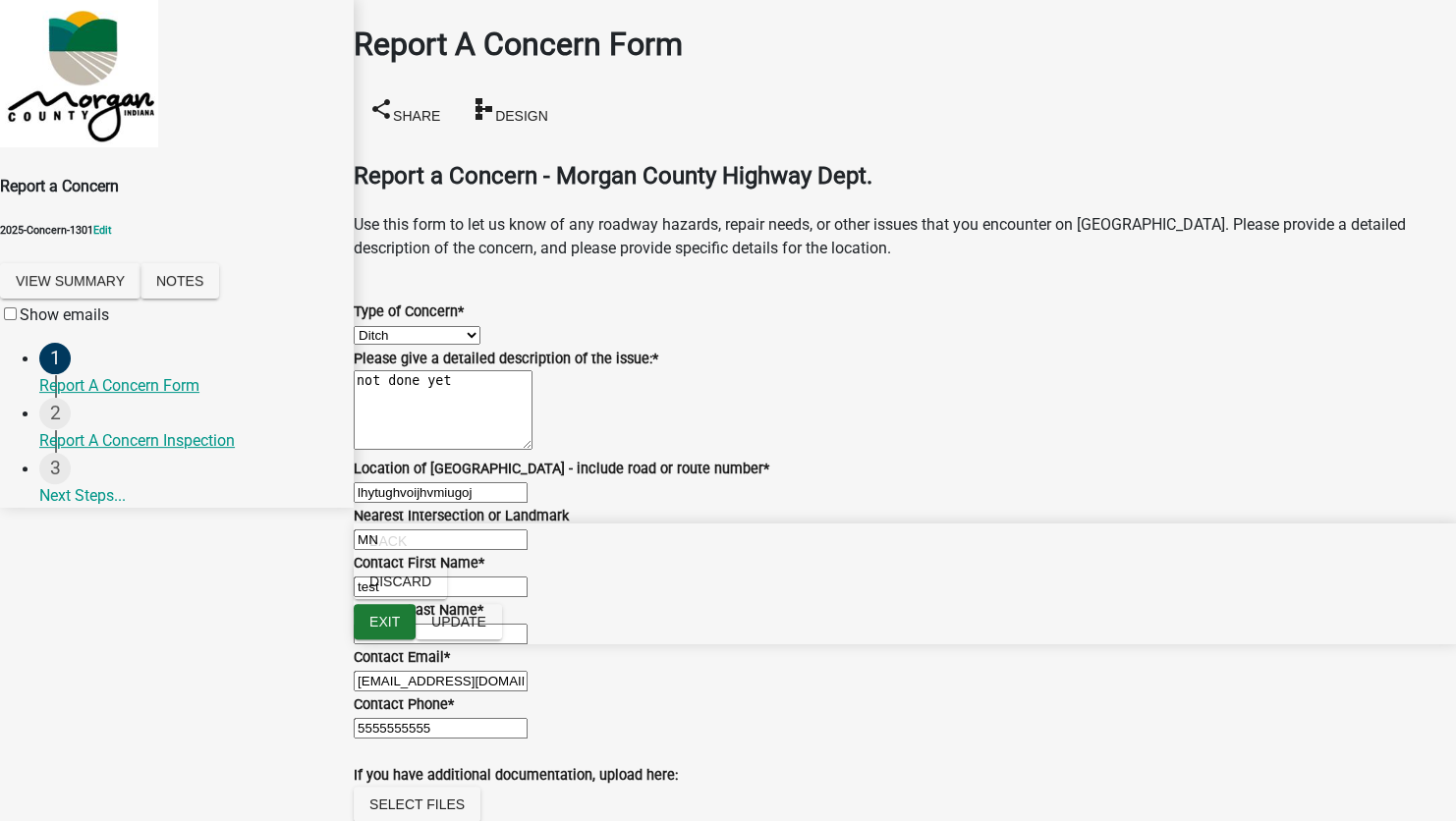
click at [426, 326] on select "Select Item... Pot Hole Patching Ditch Tree Sign Mowing Culvert Other" at bounding box center [417, 335] width 127 height 19
click at [377, 326] on select "Select Item... Pot Hole Patching Ditch Tree Sign Mowing Culvert Other" at bounding box center [417, 335] width 127 height 19
select select "4e8cd194-75cf-41f7-bca6-0f810dd08e04"
click at [487, 629] on span "Update" at bounding box center [458, 621] width 55 height 16
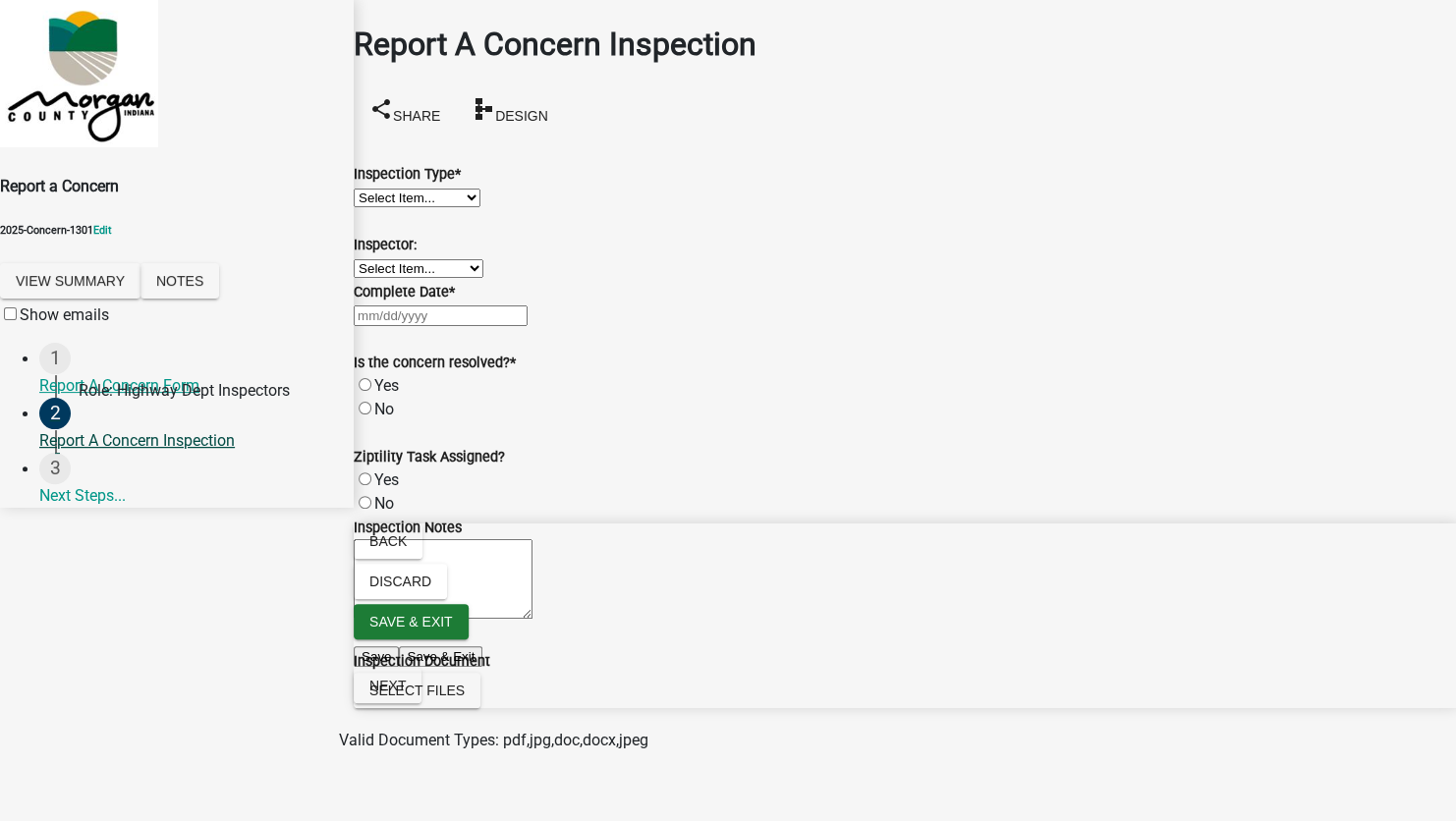
click at [214, 439] on div "Report A Concern Inspection" at bounding box center [188, 441] width 299 height 24
click at [481, 204] on select "Select Item... Pot Hole Patching Ditch Tree Sign Mowing Culvert Other" at bounding box center [417, 198] width 127 height 19
click at [377, 189] on select "Select Item... Pot Hole Patching Ditch Tree Sign Mowing Culvert Other" at bounding box center [417, 198] width 127 height 19
select select "05549d27-706b-4fc5-87d5-786b3b3055f9"
click at [456, 278] on select "Select Item... [PERSON_NAME] [PERSON_NAME] [PERSON_NAME] [PERSON_NAME] [PERSON_…" at bounding box center [419, 268] width 130 height 19
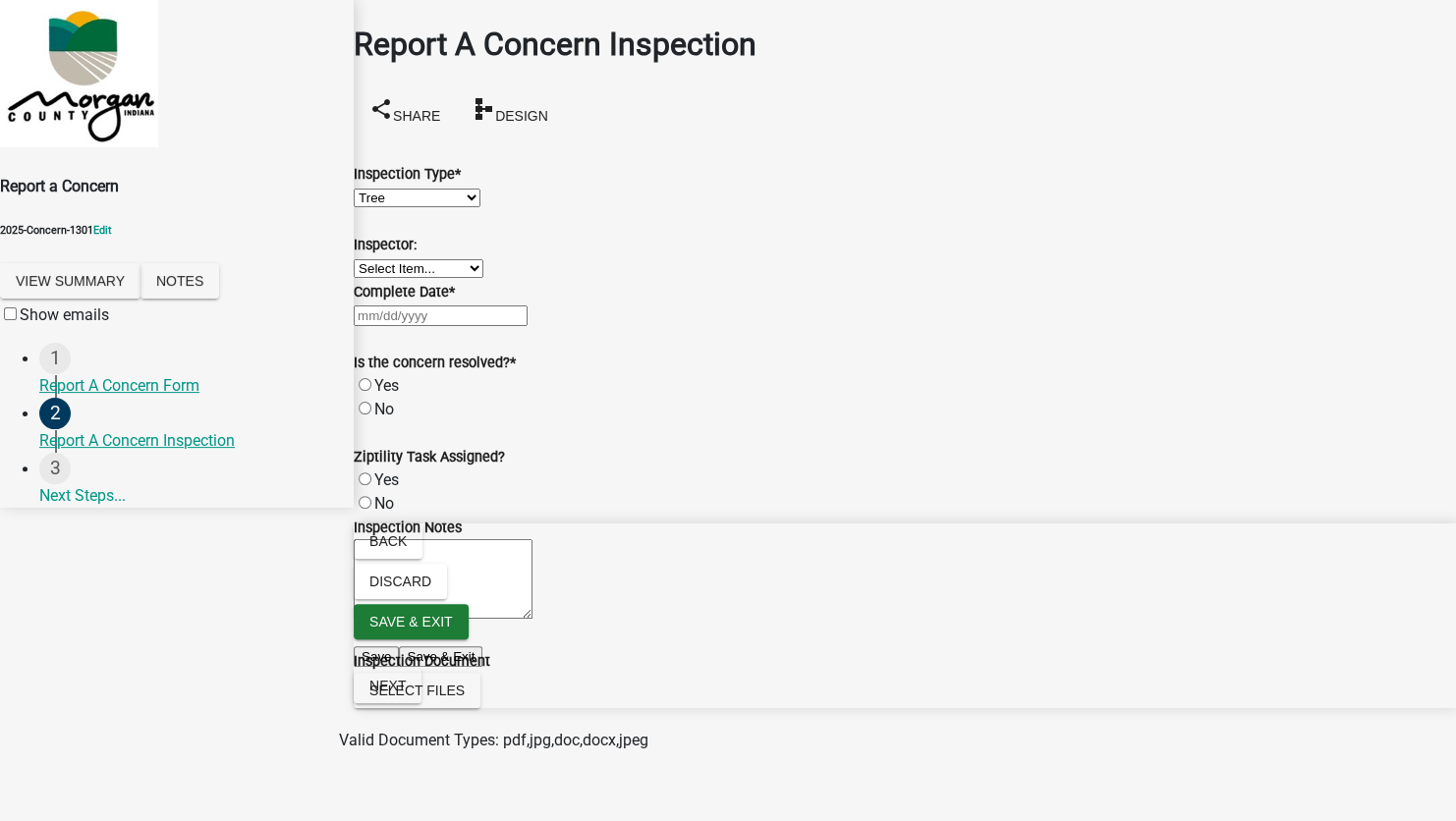
click at [456, 278] on select "Select Item... [PERSON_NAME] [PERSON_NAME] [PERSON_NAME] [PERSON_NAME] [PERSON_…" at bounding box center [419, 268] width 130 height 19
select select "9"
select select "2025"
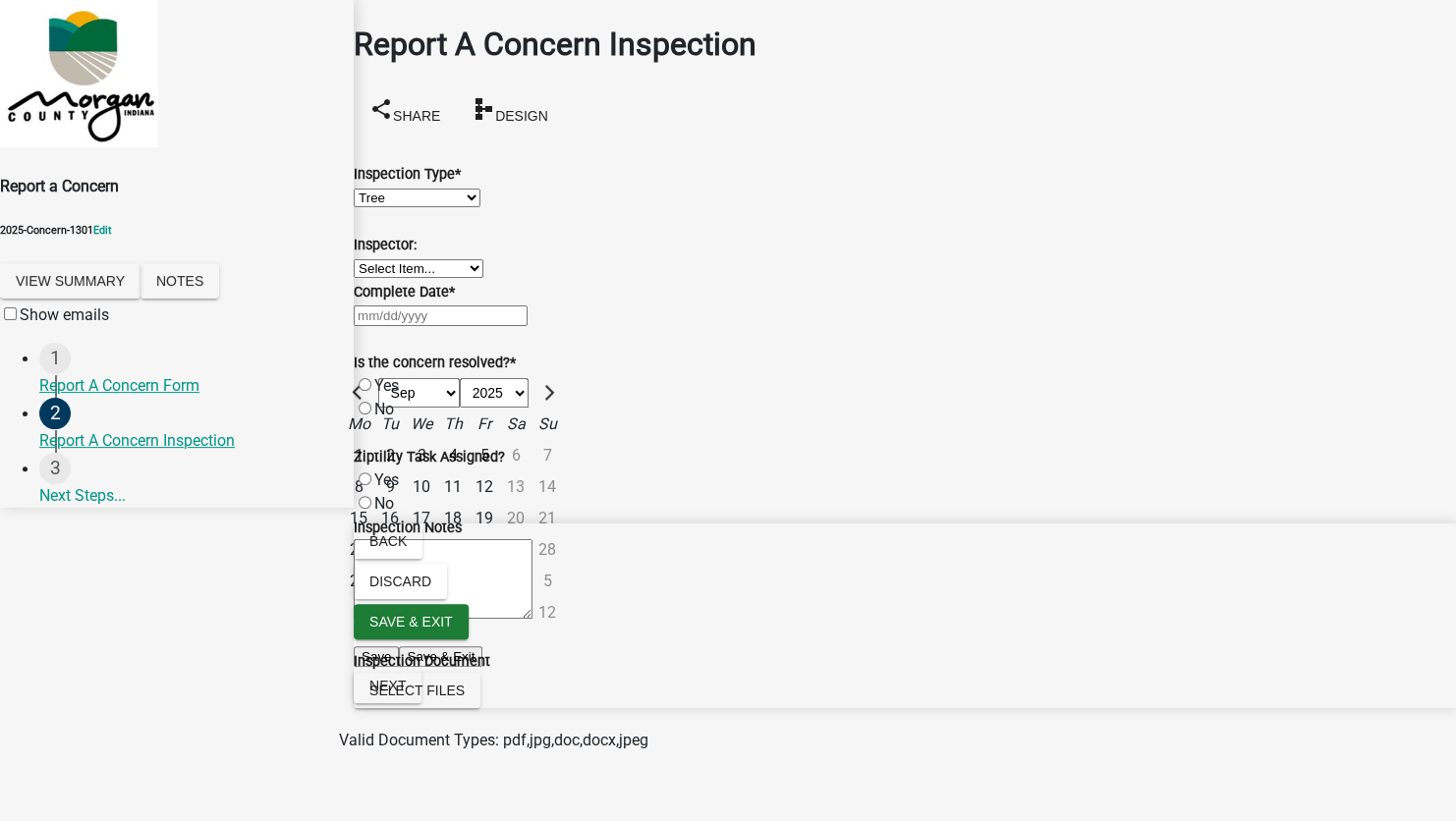
click at [459, 327] on div "[PERSON_NAME] Feb Mar Apr [PERSON_NAME][DATE] Oct Nov [DATE] 1526 1527 1528 152…" at bounding box center [904, 316] width 1102 height 24
click at [437, 502] on div "10" at bounding box center [421, 486] width 31 height 31
type input "[DATE]"
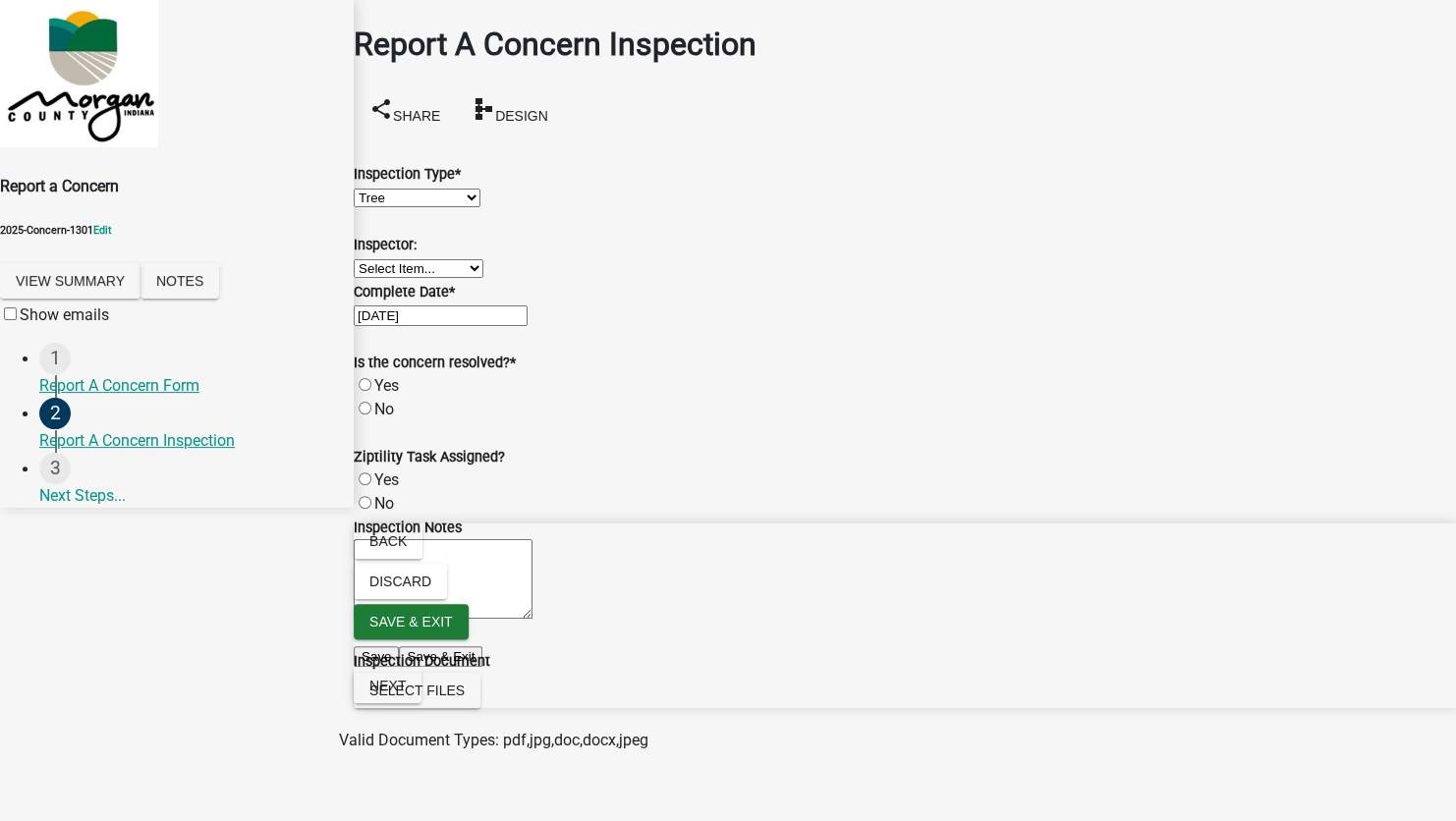
scroll to position [98, 0]
click at [380, 395] on label "Yes" at bounding box center [386, 385] width 25 height 19
click at [372, 391] on input "Yes" at bounding box center [365, 384] width 13 height 13
radio input "true"
click at [406, 693] on span "Next" at bounding box center [388, 685] width 36 height 16
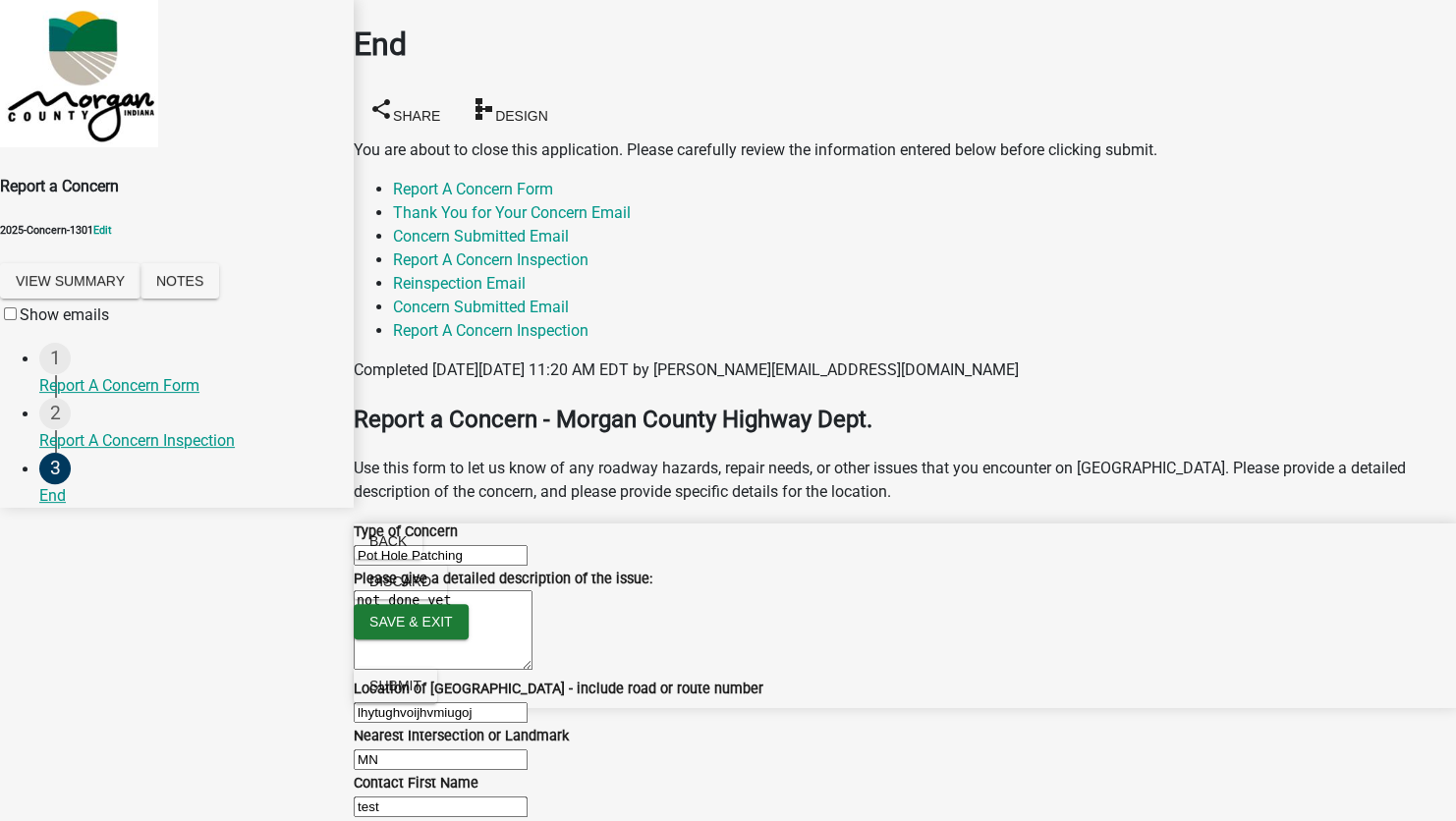
scroll to position [295, 0]
click at [126, 422] on div "2 Report A Concern Inspection" at bounding box center [188, 424] width 299 height 55
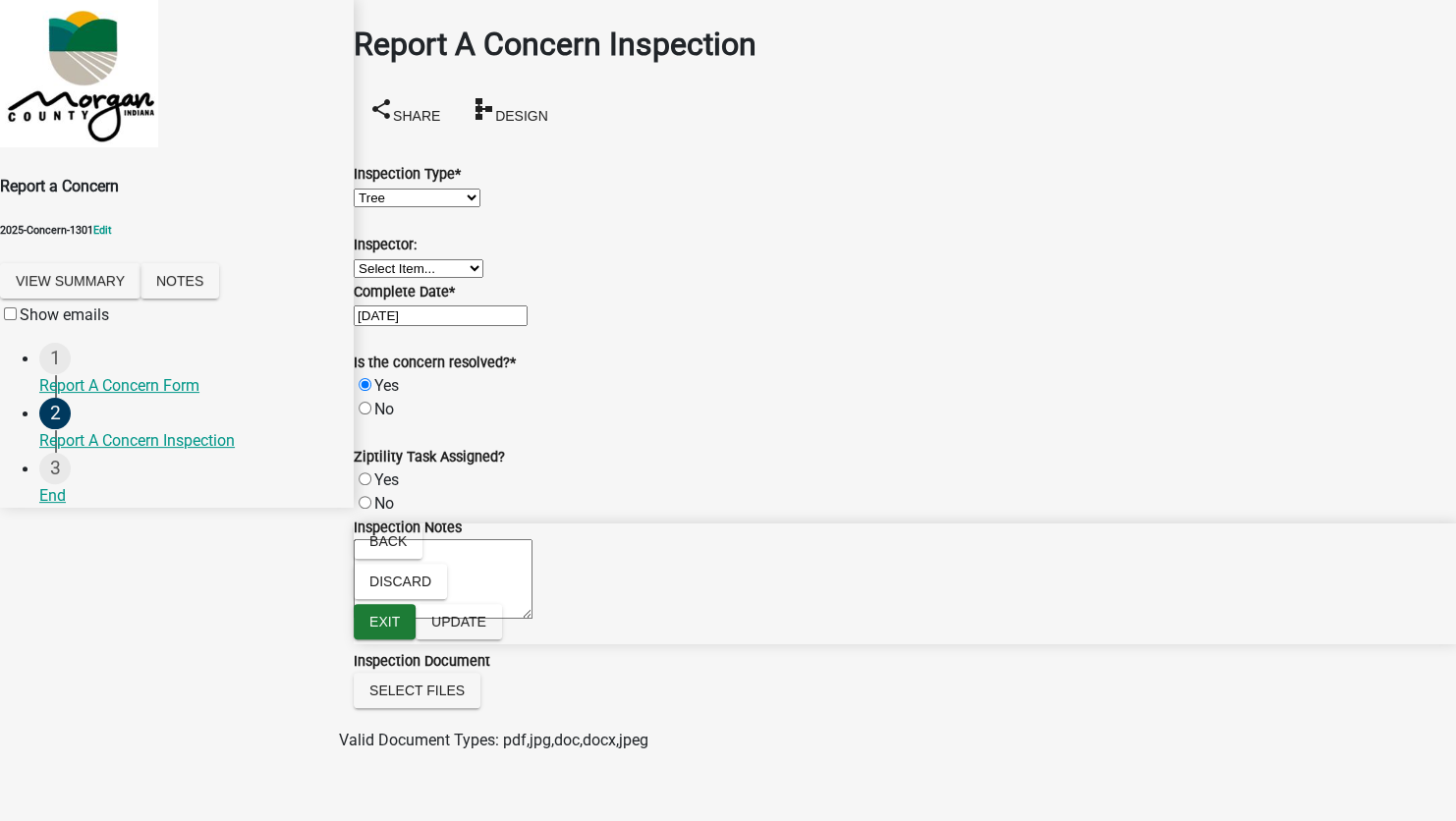
click at [445, 207] on select "Select Item... Pot Hole Patching Ditch Tree Sign Mowing Culvert Other" at bounding box center [417, 198] width 127 height 19
click at [377, 189] on select "Select Item... Pot Hole Patching Ditch Tree Sign Mowing Culvert Other" at bounding box center [417, 198] width 127 height 19
select select "ae45dafc-71fa-4eb1-9c8e-c75b19ef8934"
drag, startPoint x: 1369, startPoint y: 789, endPoint x: 1358, endPoint y: 782, distance: 13.0
click at [487, 629] on span "Update" at bounding box center [458, 621] width 55 height 16
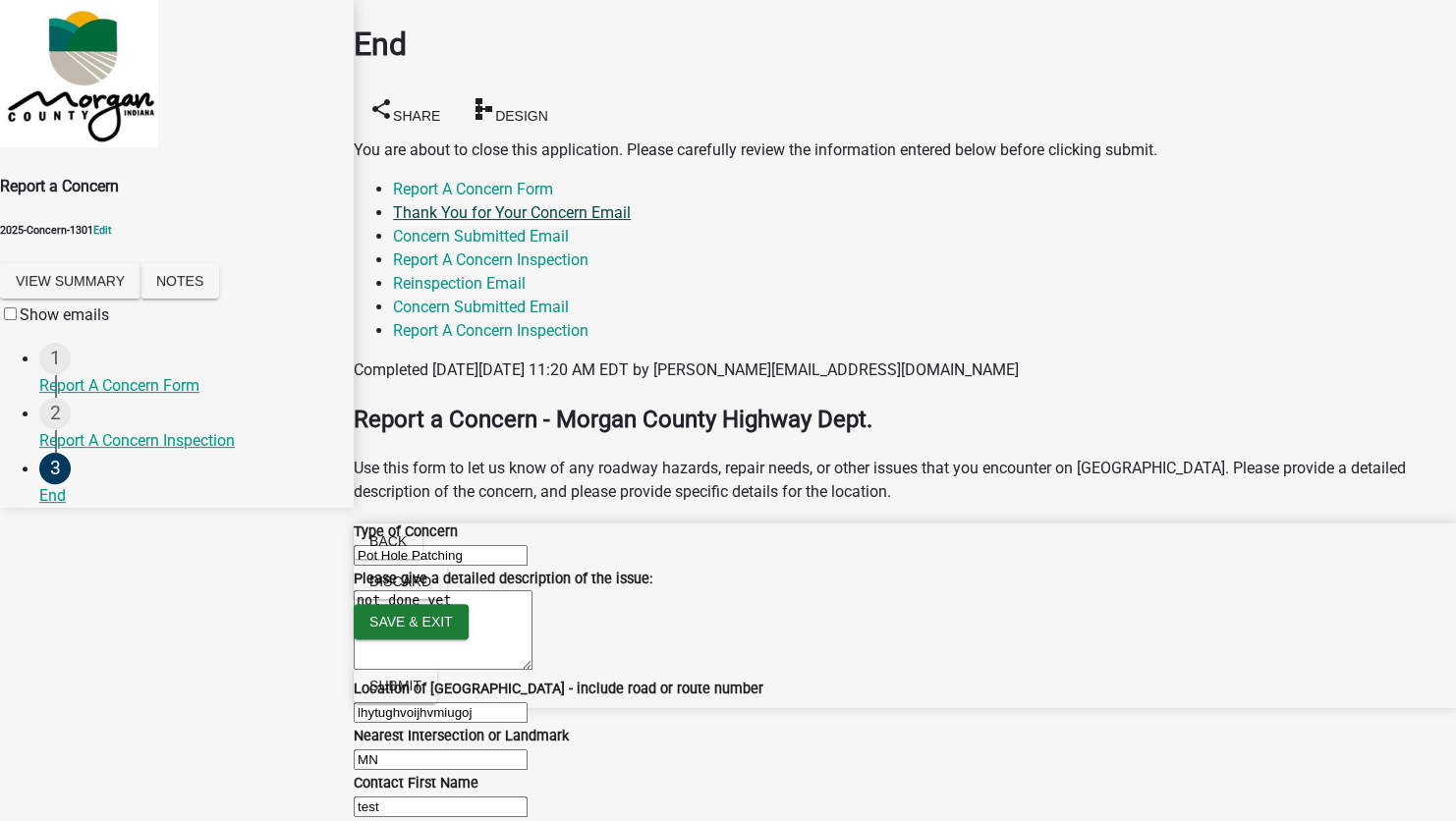
drag, startPoint x: 713, startPoint y: 162, endPoint x: 725, endPoint y: 167, distance: 13.0
click at [631, 203] on link "Thank You for Your Concern Email" at bounding box center [512, 212] width 238 height 19
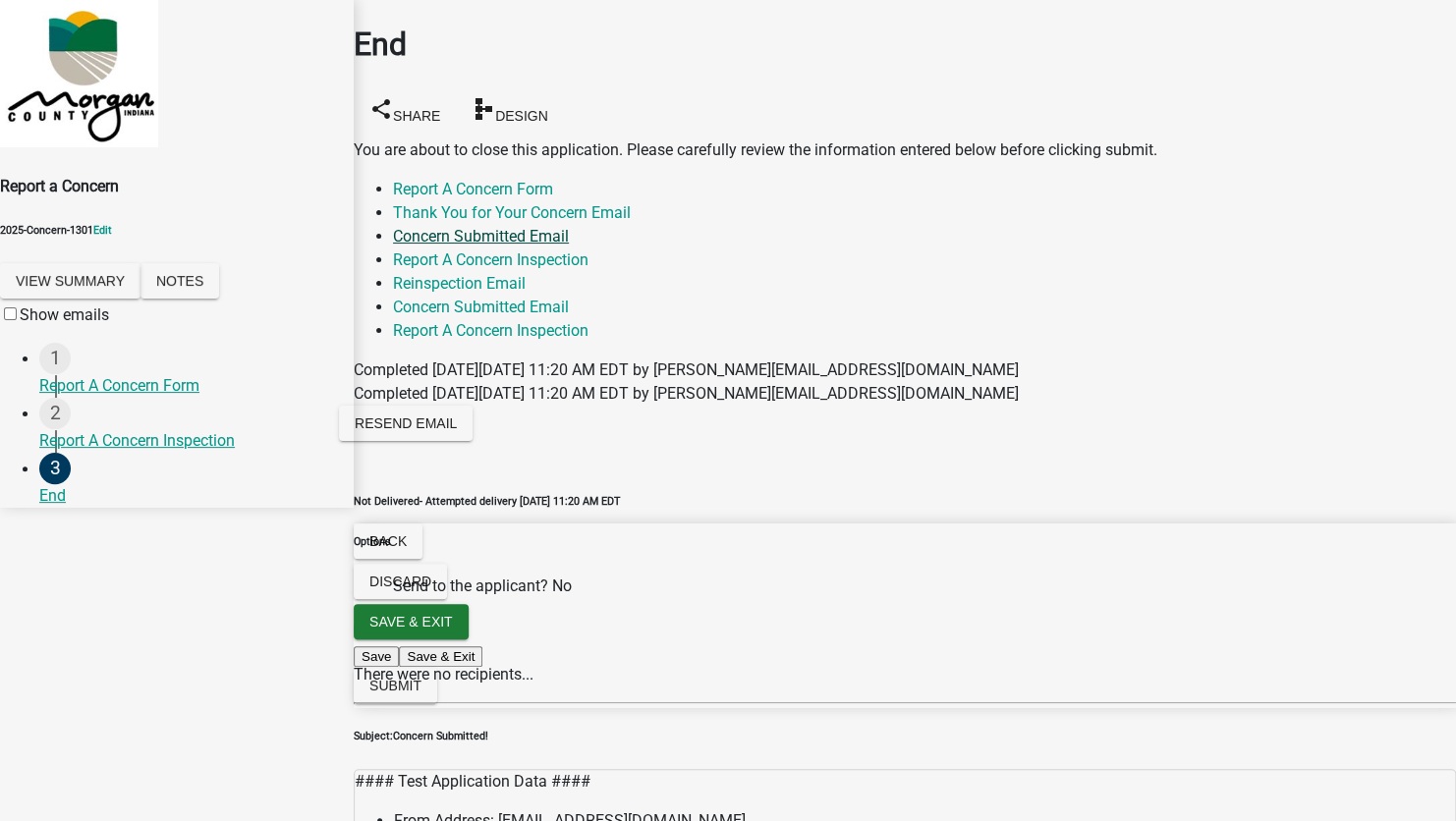
click at [569, 227] on link "Concern Submitted Email" at bounding box center [481, 236] width 176 height 19
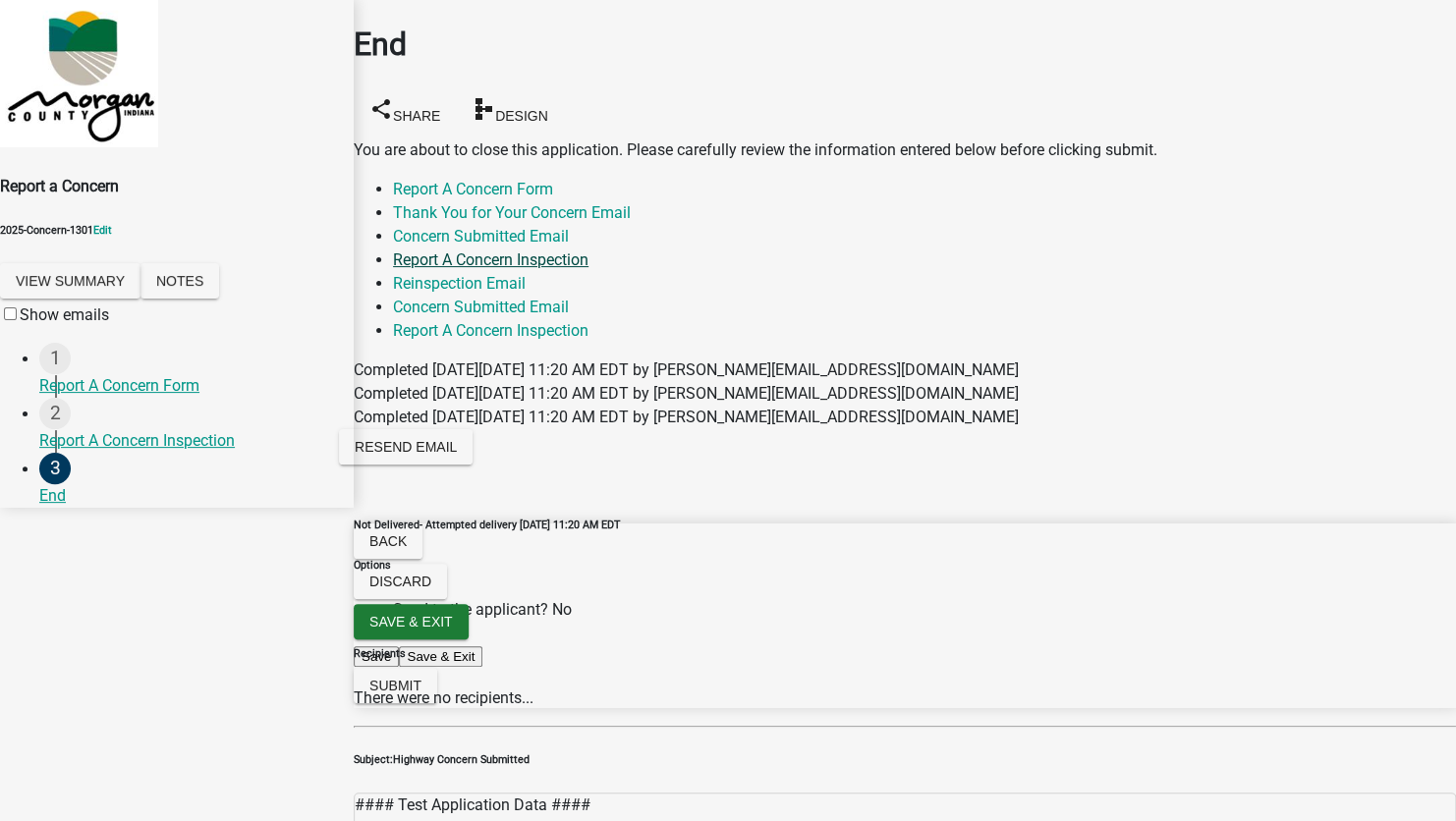
click at [589, 251] on link "Report A Concern Inspection" at bounding box center [491, 260] width 196 height 19
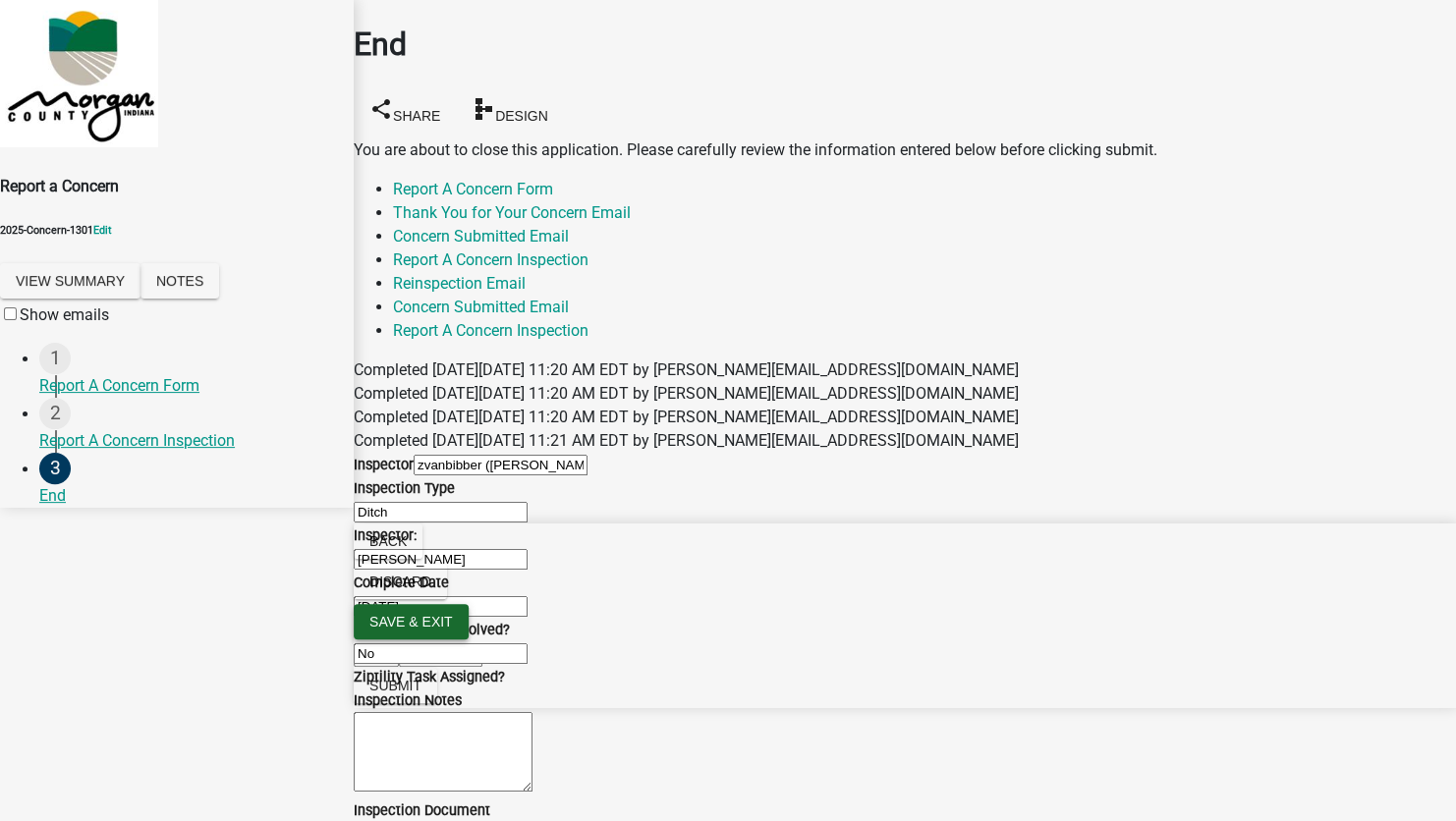
click at [453, 629] on span "Save & Exit" at bounding box center [412, 621] width 84 height 16
